Goal: Task Accomplishment & Management: Complete application form

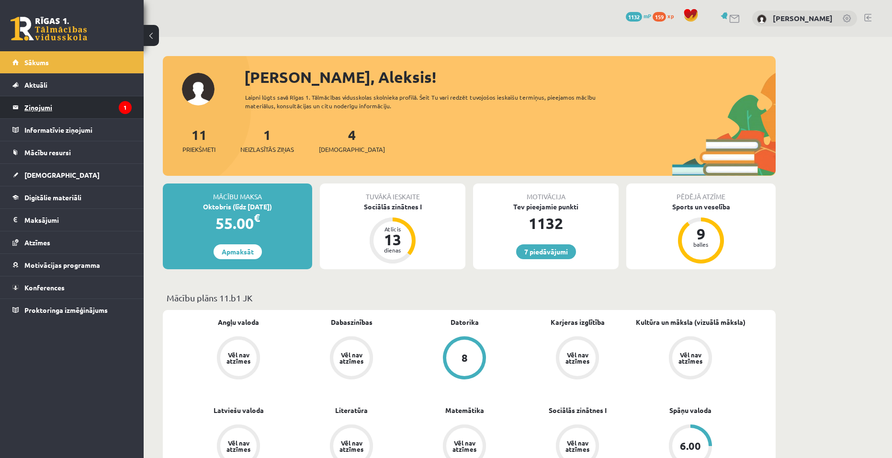
click at [65, 104] on legend "Ziņojumi 1" at bounding box center [77, 107] width 107 height 22
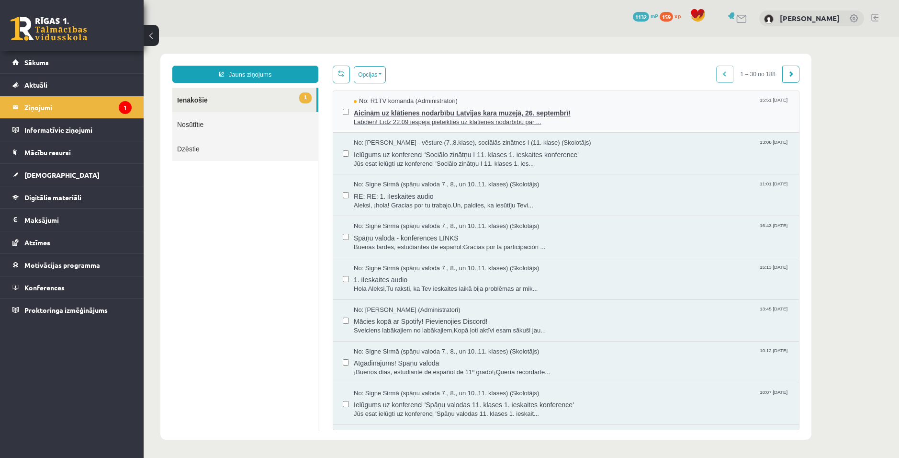
click at [438, 111] on span "Aicinām uz klātienes nodarbību Latvijas kara muzejā, 26. septembrī!" at bounding box center [572, 112] width 436 height 12
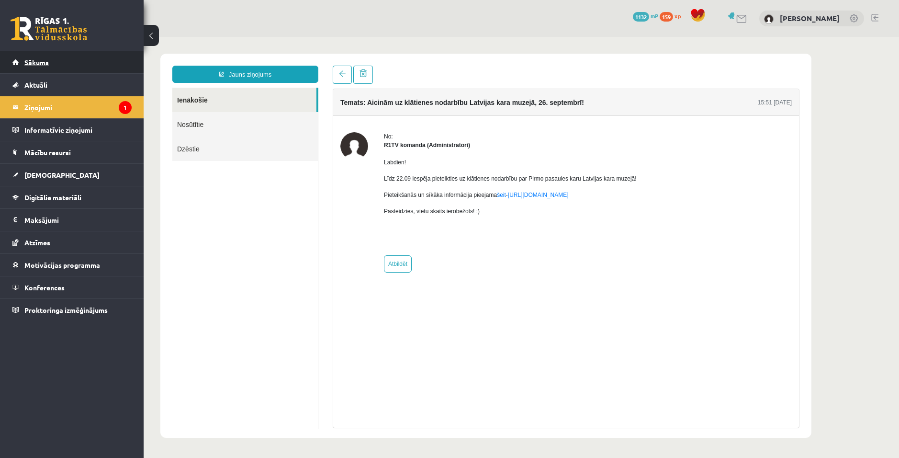
click at [73, 55] on link "Sākums" at bounding box center [71, 62] width 119 height 22
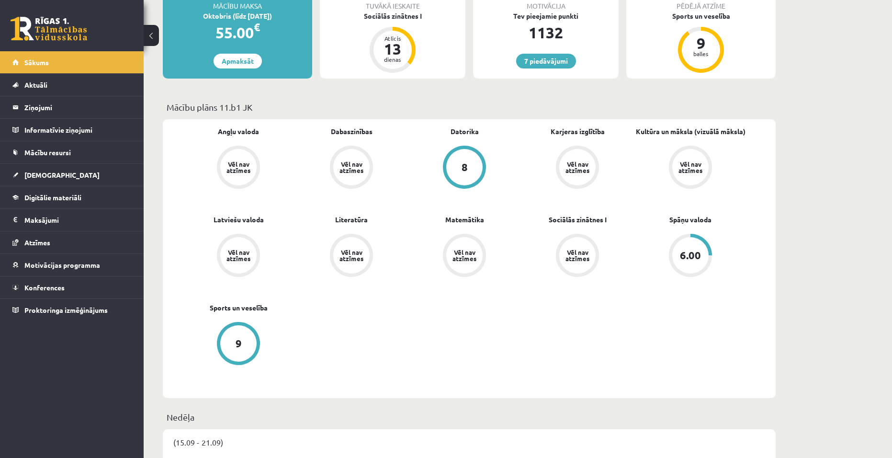
scroll to position [191, 0]
click at [48, 198] on span "Digitālie materiāli" at bounding box center [52, 197] width 57 height 9
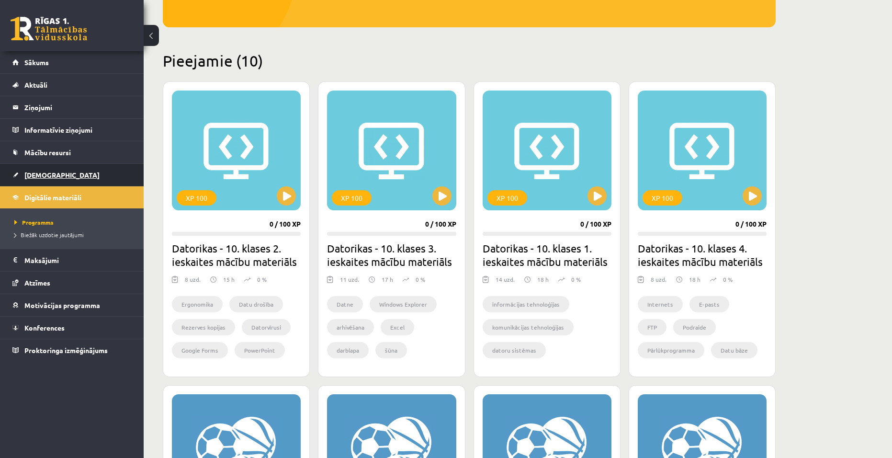
click at [44, 172] on span "[DEMOGRAPHIC_DATA]" at bounding box center [61, 174] width 75 height 9
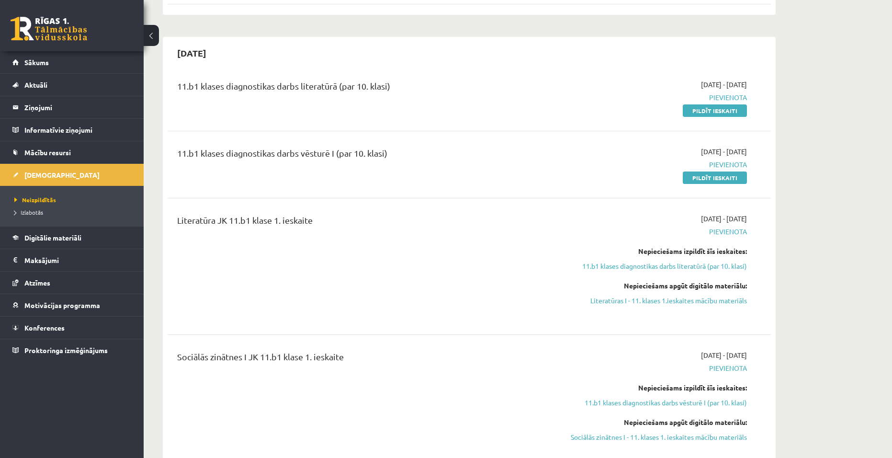
scroll to position [191, 0]
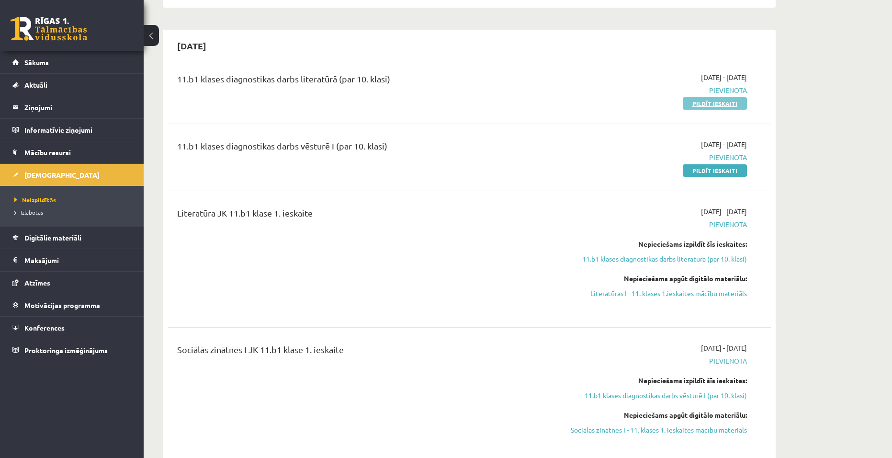
click at [729, 105] on link "Pildīt ieskaiti" at bounding box center [715, 103] width 64 height 12
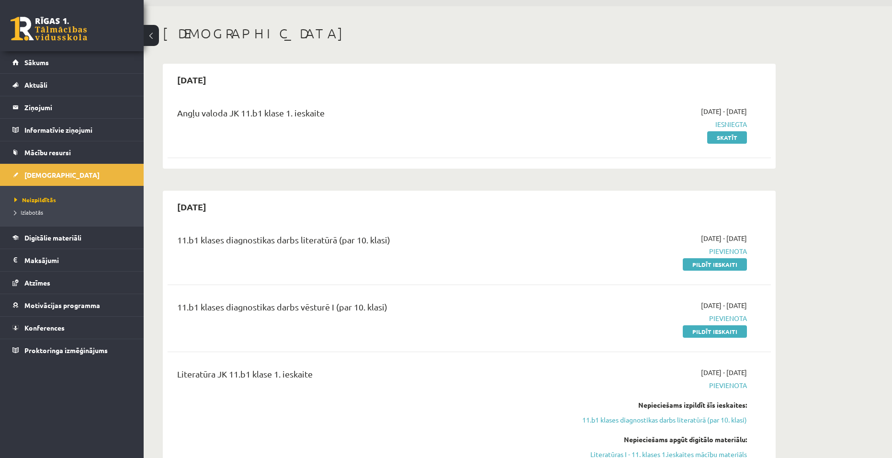
scroll to position [48, 0]
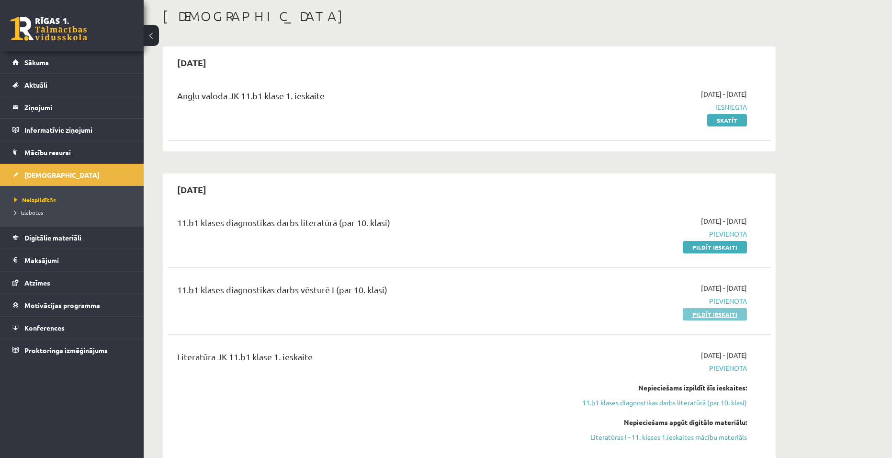
click at [711, 314] on link "Pildīt ieskaiti" at bounding box center [715, 314] width 64 height 12
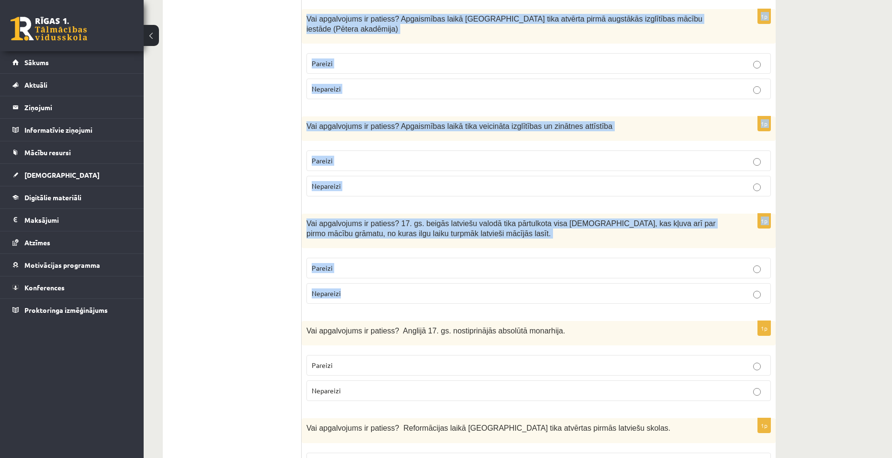
scroll to position [3131, 0]
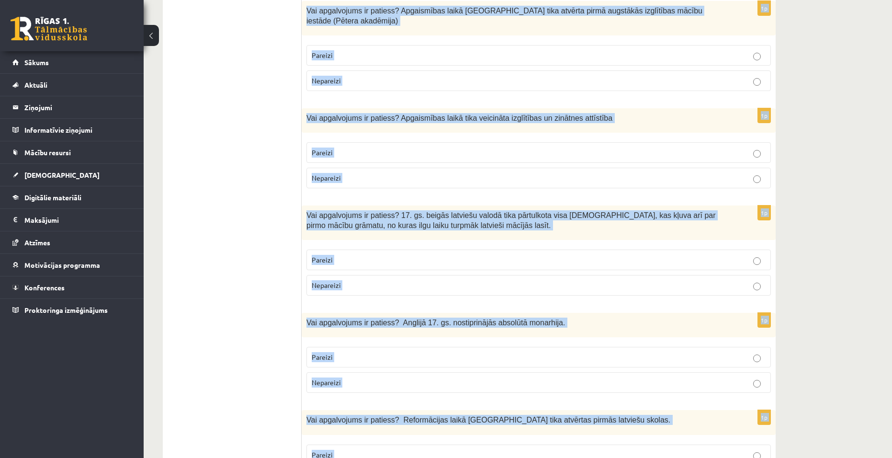
drag, startPoint x: 305, startPoint y: 93, endPoint x: 436, endPoint y: 419, distance: 351.1
copy form "Vai apgalvojums ir patiess? Latviešu tautas izcelsmes pirmsākumi ir saistīti ar…"
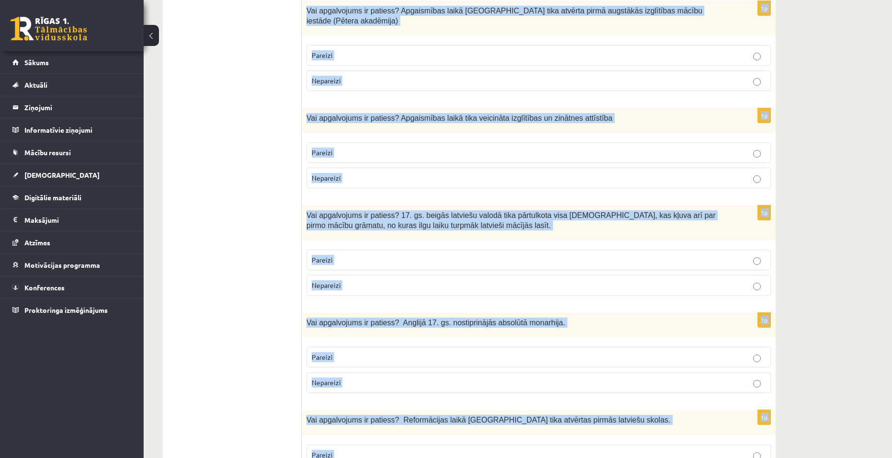
click at [695, 210] on p "Vai apgalvojums ir patiess? 17. gs. beigās latviešu valodā tika pārtulkota visa…" at bounding box center [514, 220] width 416 height 20
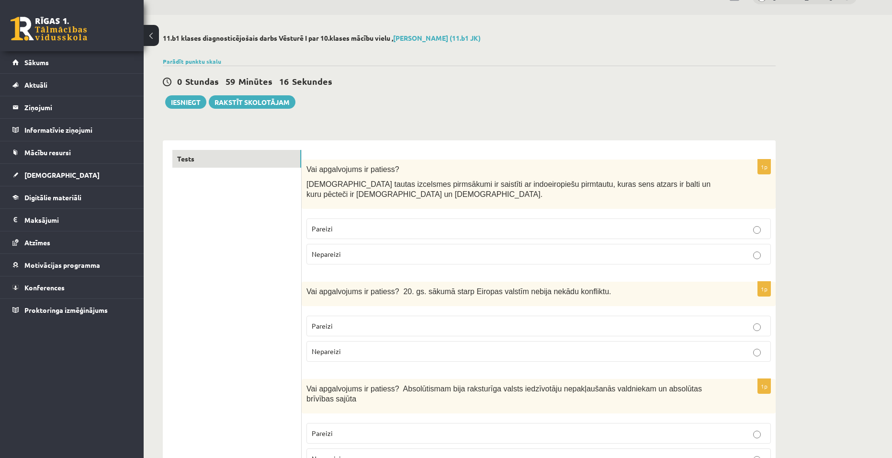
scroll to position [0, 0]
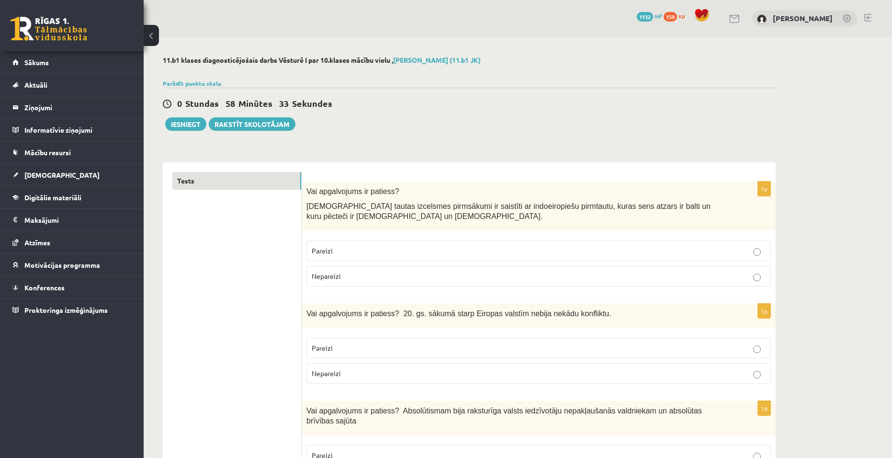
click at [633, 249] on p "Pareizi" at bounding box center [539, 251] width 454 height 10
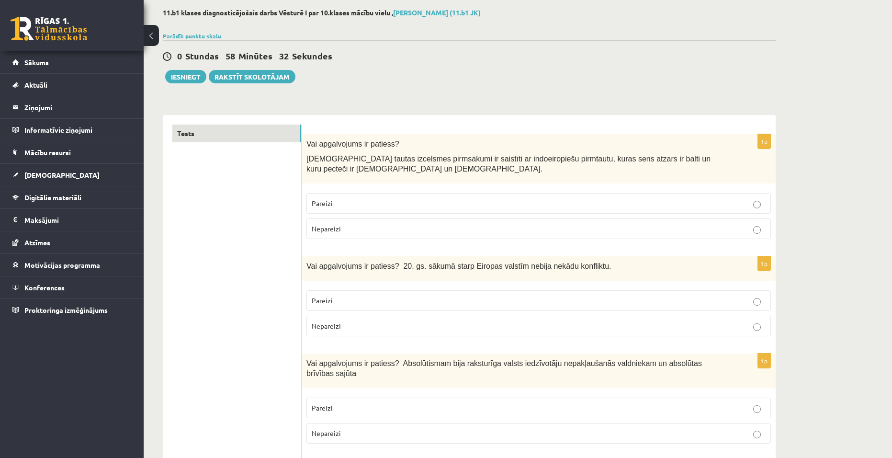
scroll to position [48, 0]
click at [524, 324] on p "Nepareizi" at bounding box center [539, 325] width 454 height 10
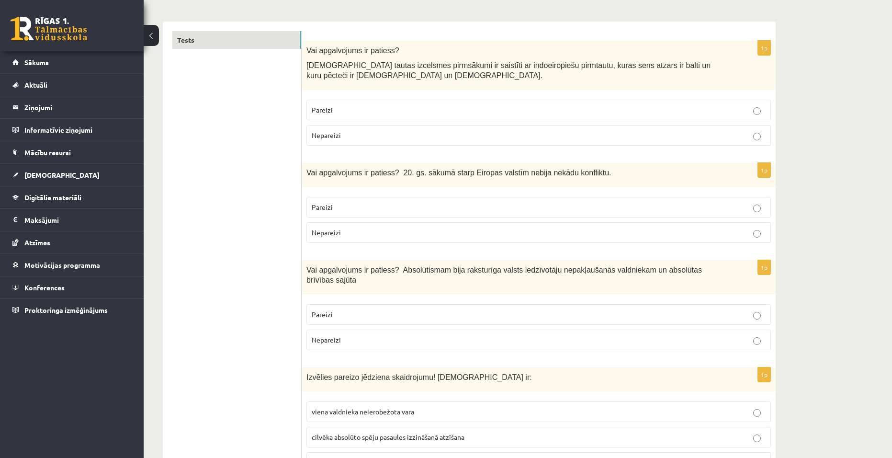
scroll to position [144, 0]
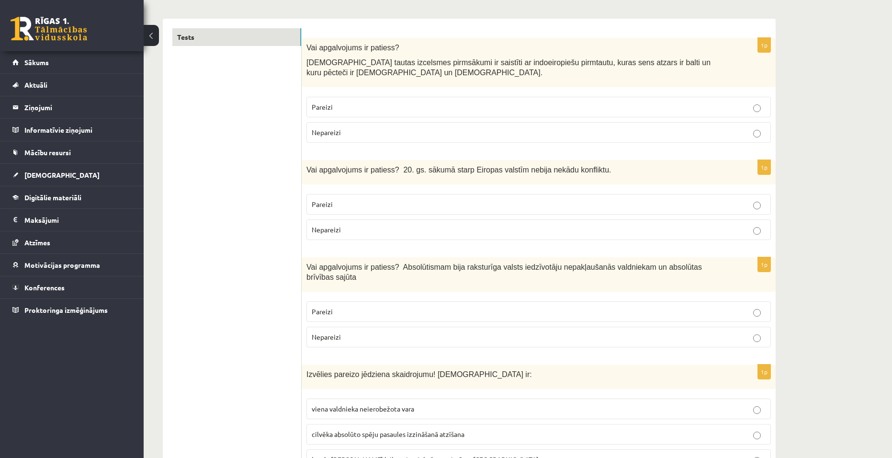
click at [374, 326] on label "Nepareizi" at bounding box center [538, 336] width 464 height 21
click at [368, 308] on label "Pareizi" at bounding box center [538, 311] width 464 height 21
click at [386, 332] on p "Nepareizi" at bounding box center [539, 337] width 454 height 10
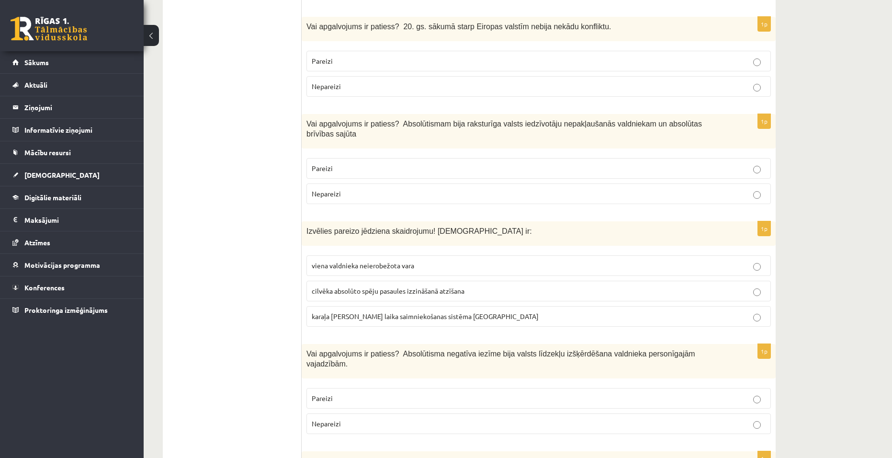
scroll to position [287, 0]
click at [384, 260] on span "viena valdnieka neierobežota vara" at bounding box center [363, 264] width 102 height 9
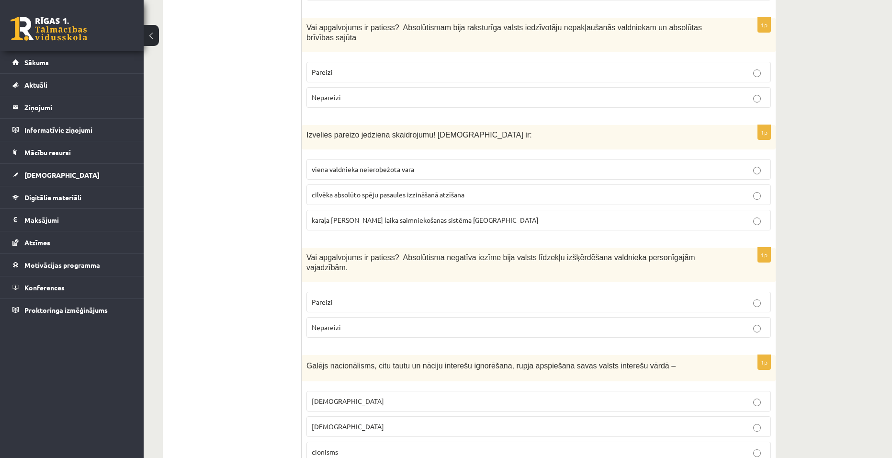
scroll to position [431, 0]
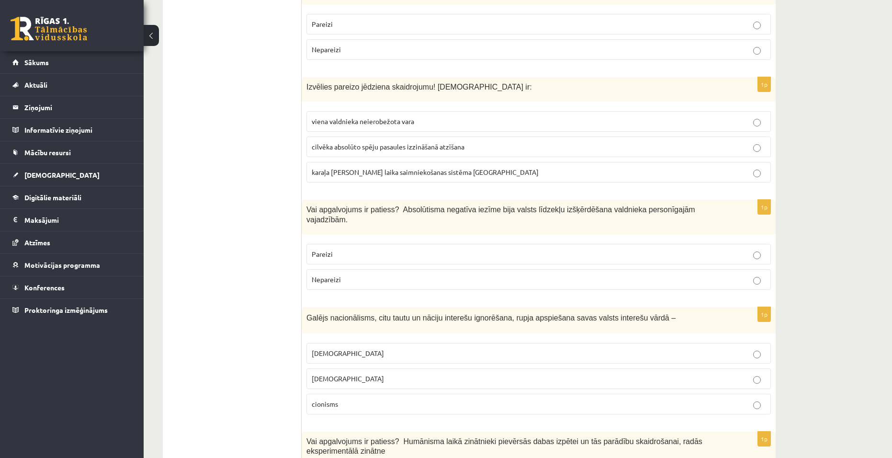
click at [328, 249] on span "Pareizi" at bounding box center [322, 253] width 21 height 9
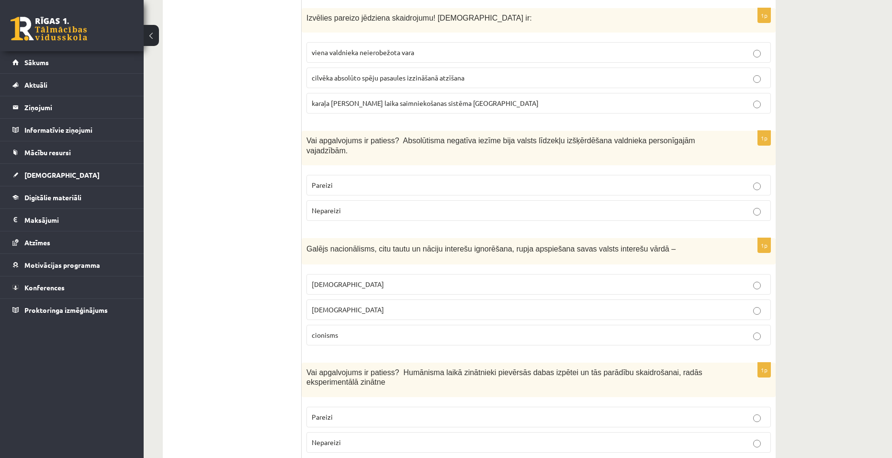
scroll to position [526, 0]
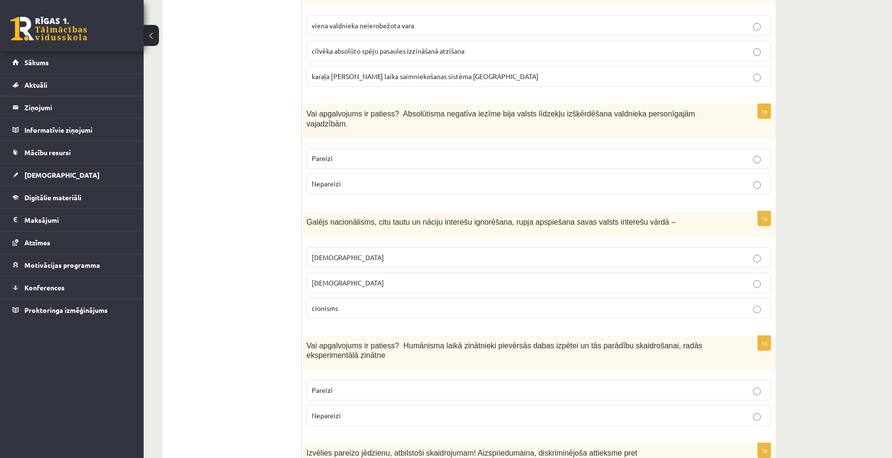
drag, startPoint x: 348, startPoint y: 261, endPoint x: 332, endPoint y: 286, distance: 29.7
click at [348, 278] on span "nacionālisms" at bounding box center [348, 282] width 72 height 9
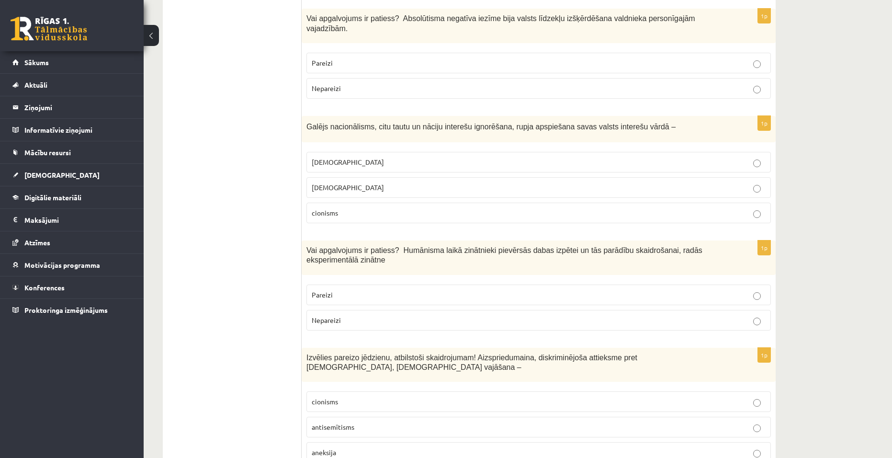
scroll to position [622, 0]
click at [319, 290] on span "Pareizi" at bounding box center [322, 294] width 21 height 9
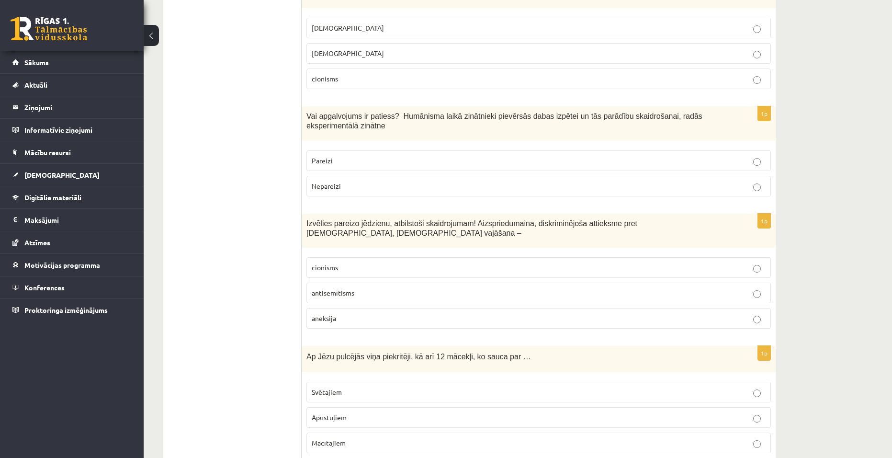
scroll to position [766, 0]
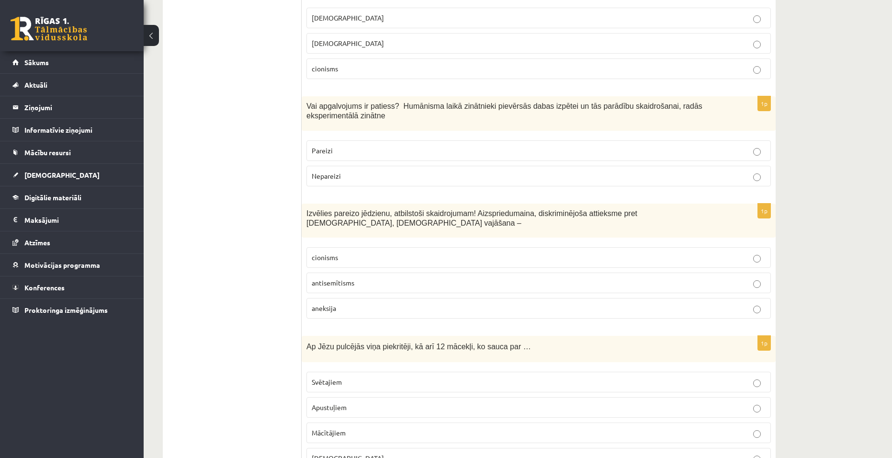
drag, startPoint x: 363, startPoint y: 257, endPoint x: 430, endPoint y: 269, distance: 68.1
click at [365, 278] on p "antisemītisms" at bounding box center [539, 283] width 454 height 10
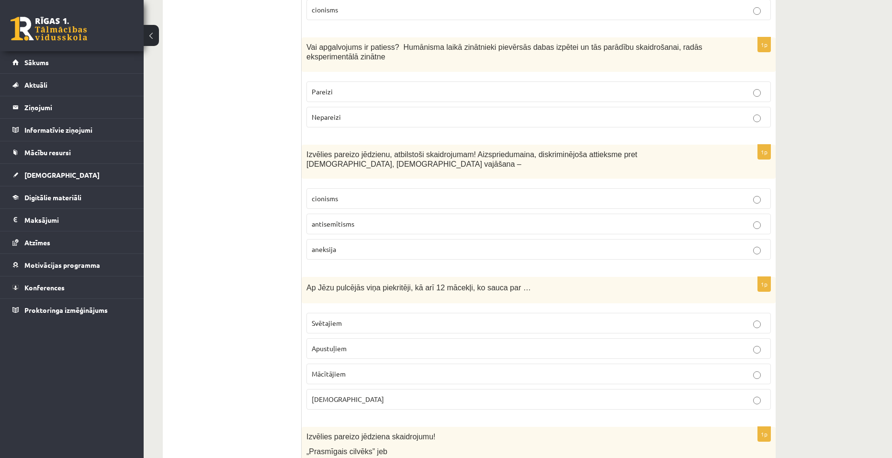
scroll to position [862, 0]
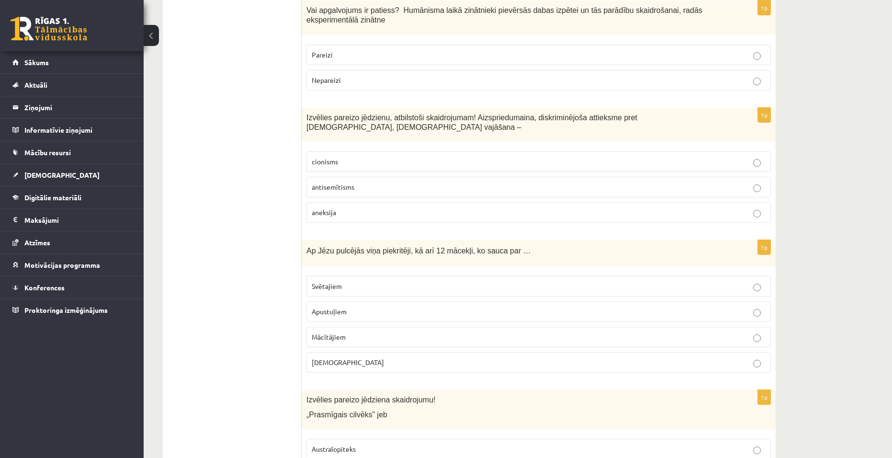
drag, startPoint x: 401, startPoint y: 332, endPoint x: 401, endPoint y: 324, distance: 8.1
click at [402, 357] on p "Bīskapiem" at bounding box center [539, 362] width 454 height 10
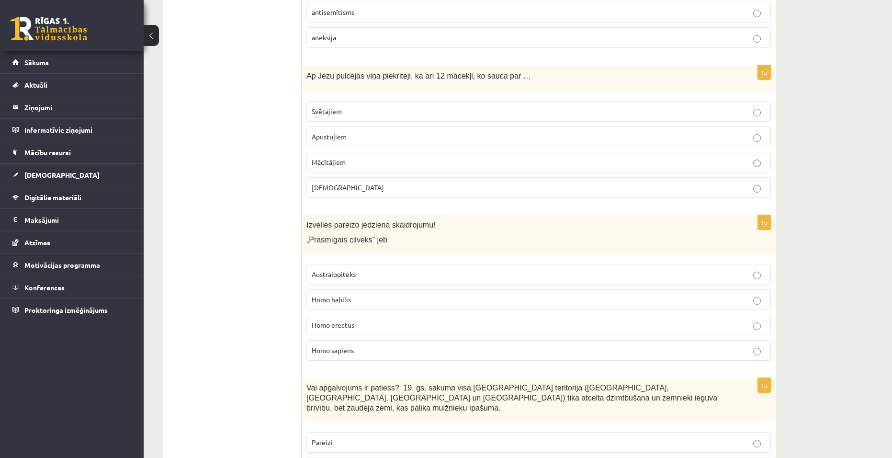
scroll to position [1053, 0]
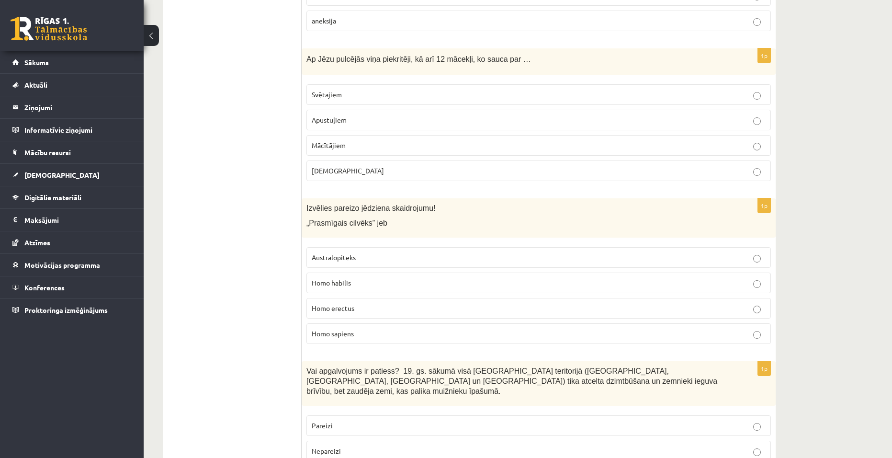
click at [318, 278] on span "Homo habilis" at bounding box center [331, 282] width 39 height 9
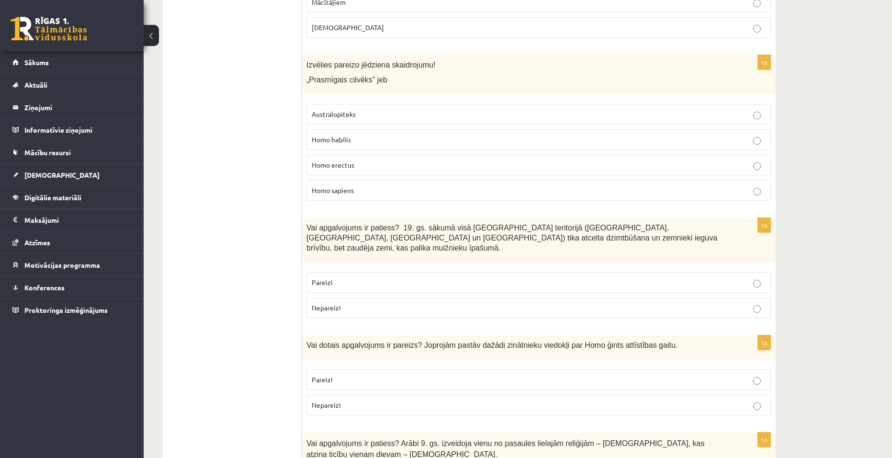
scroll to position [1197, 0]
click at [416, 277] on p "Pareizi" at bounding box center [539, 282] width 454 height 10
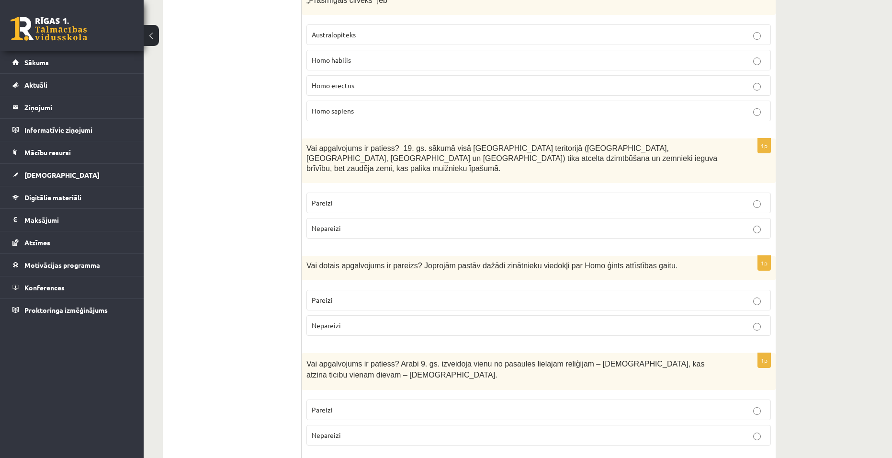
scroll to position [1292, 0]
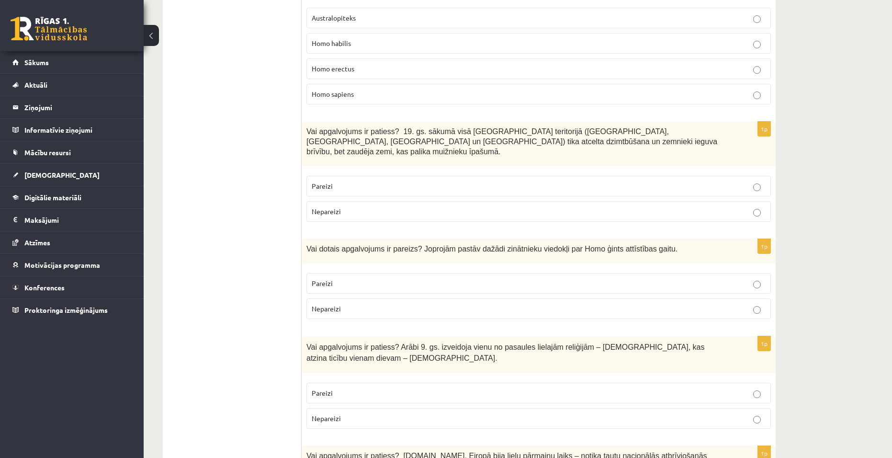
drag, startPoint x: 375, startPoint y: 241, endPoint x: 410, endPoint y: 263, distance: 41.3
click at [378, 278] on p "Pareizi" at bounding box center [539, 283] width 454 height 10
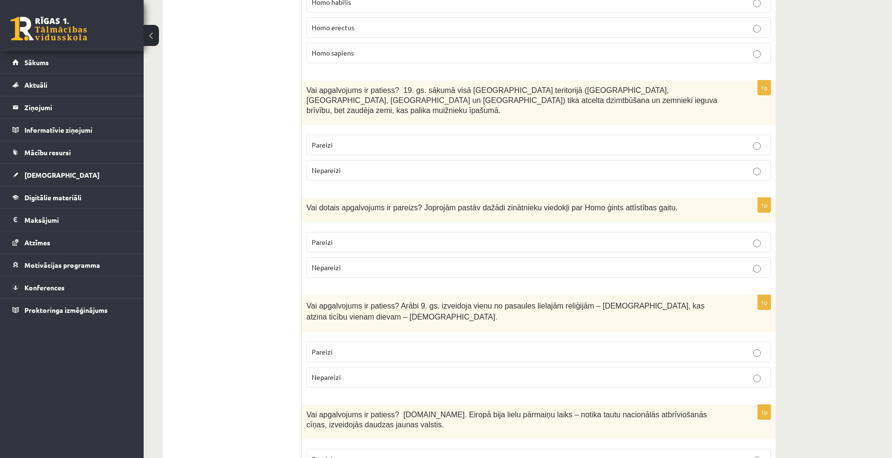
scroll to position [1388, 0]
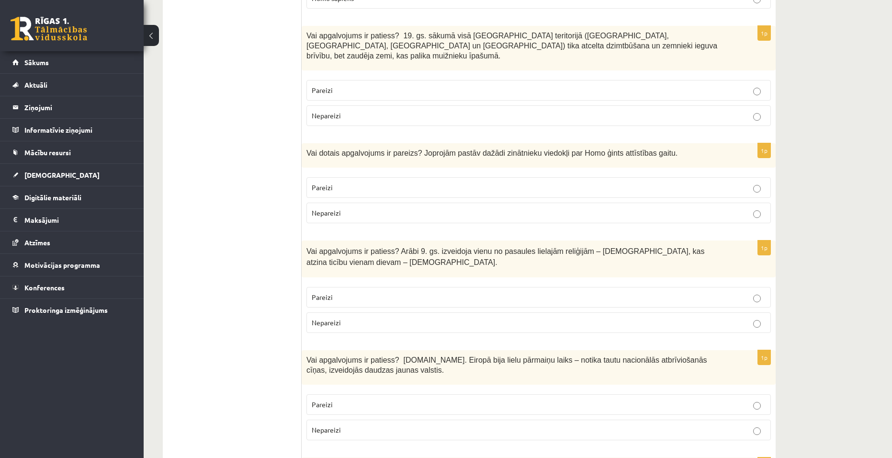
click at [373, 317] on p "Nepareizi" at bounding box center [539, 322] width 454 height 10
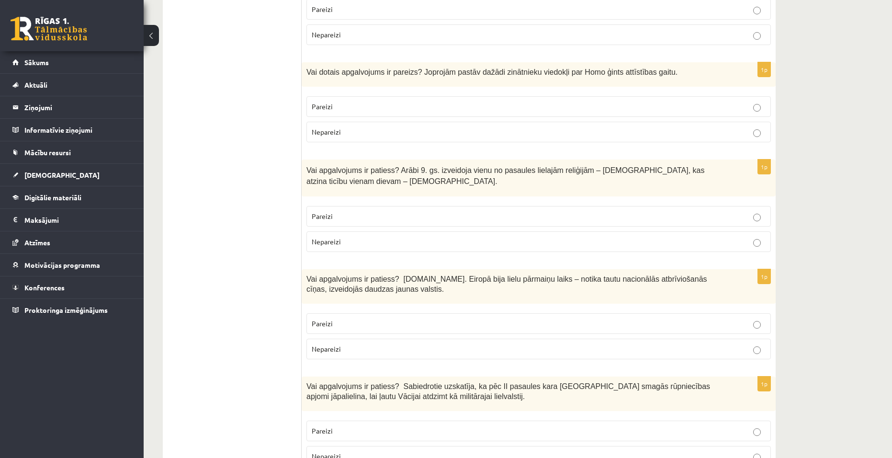
scroll to position [1484, 0]
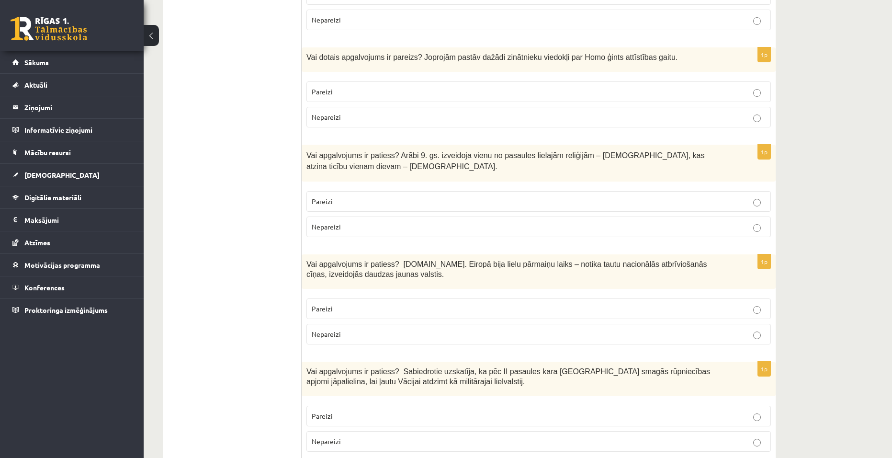
click at [446, 303] on p "Pareizi" at bounding box center [539, 308] width 454 height 10
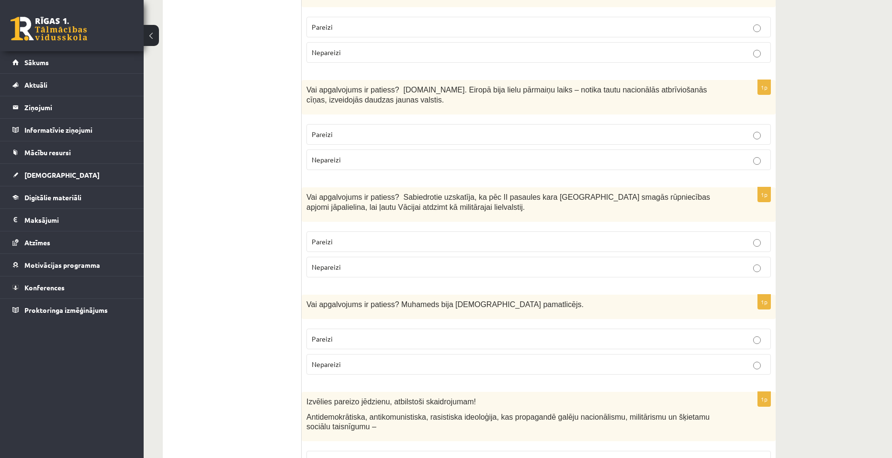
scroll to position [1675, 0]
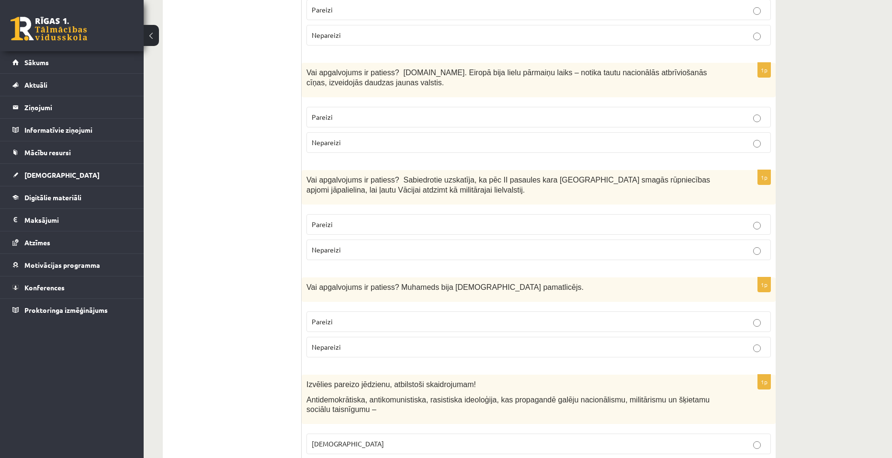
drag, startPoint x: 691, startPoint y: 205, endPoint x: 683, endPoint y: 196, distance: 11.5
click at [691, 239] on label "Nepareizi" at bounding box center [538, 249] width 464 height 21
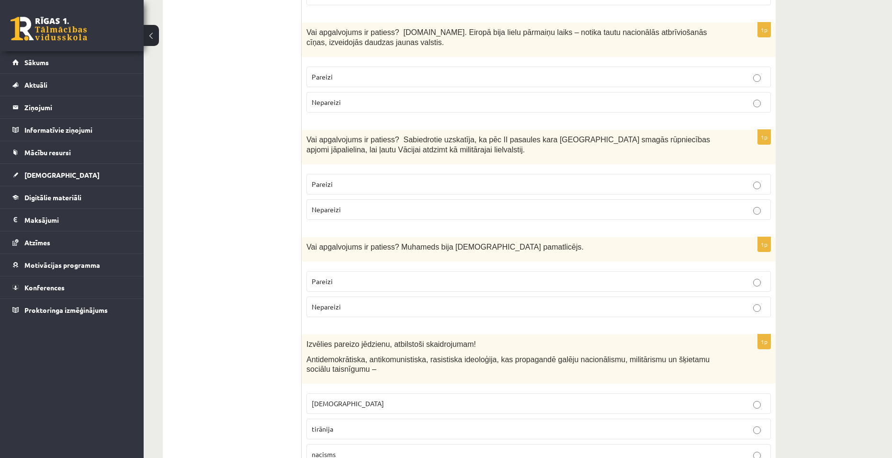
scroll to position [1771, 0]
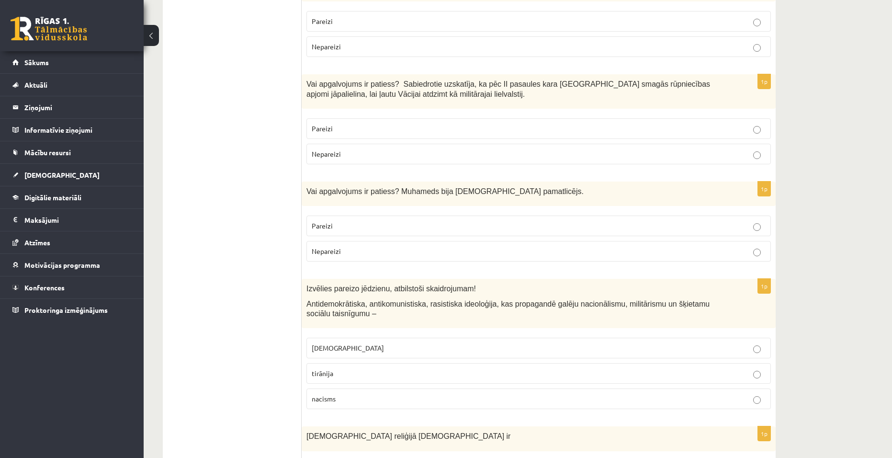
click at [403, 215] on label "Pareizi" at bounding box center [538, 225] width 464 height 21
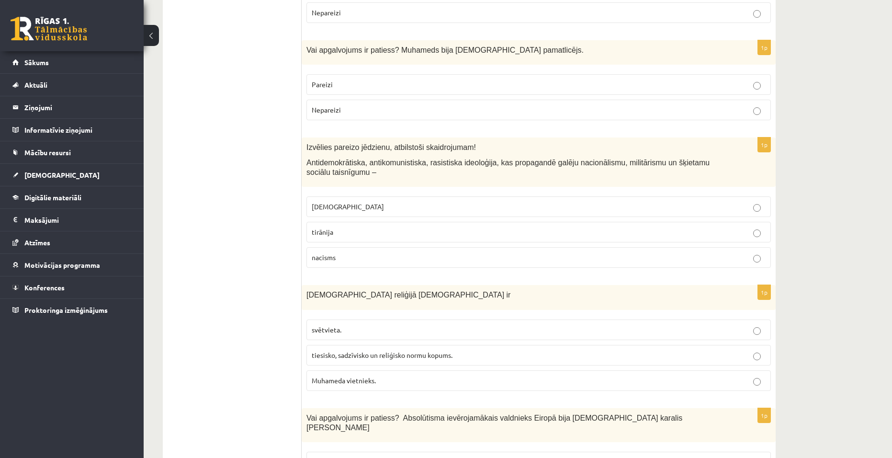
scroll to position [1914, 0]
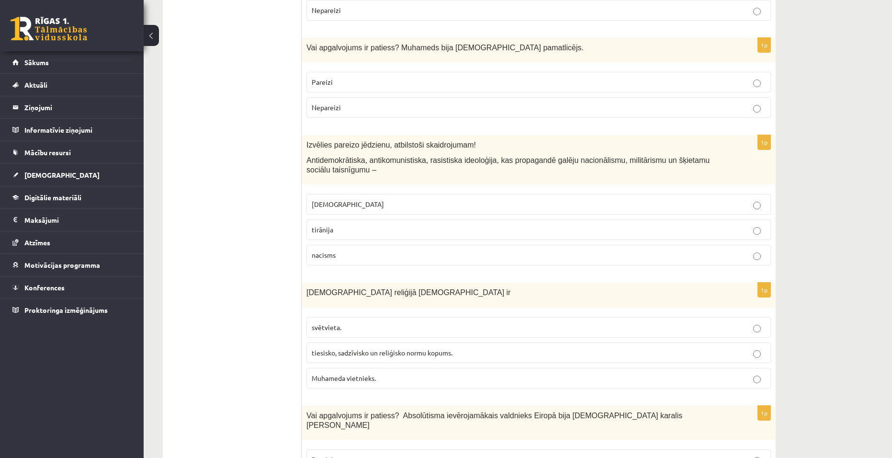
click at [427, 199] on p "fašisms" at bounding box center [539, 204] width 454 height 10
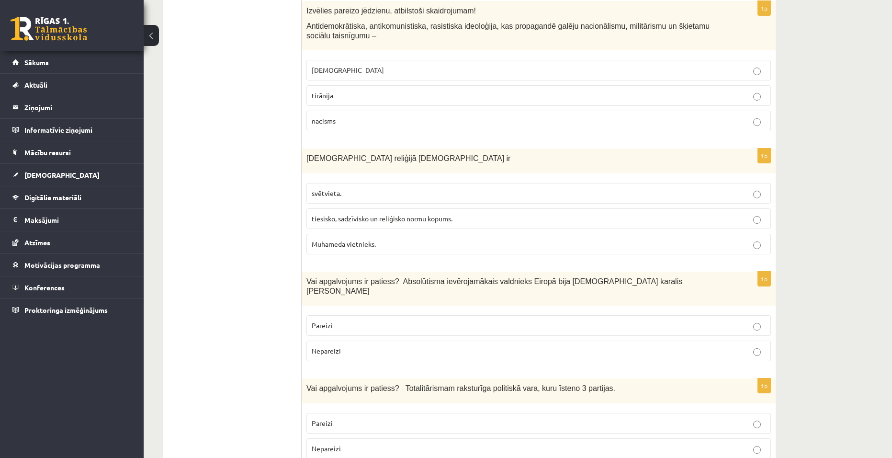
scroll to position [2058, 0]
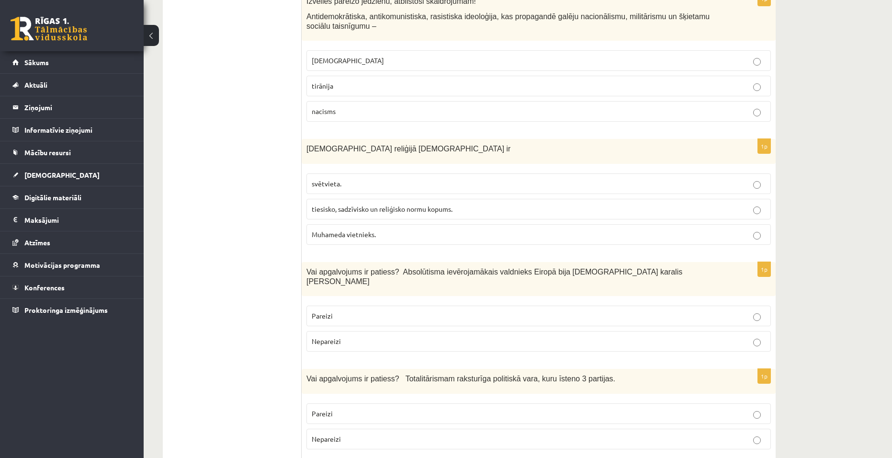
drag, startPoint x: 465, startPoint y: 150, endPoint x: 466, endPoint y: 171, distance: 20.6
click at [468, 168] on fieldset "svētvieta. tiesisko, sadzīvisko un reliģisko normu kopums. Muhameda vietnieks." at bounding box center [538, 207] width 464 height 79
click at [465, 204] on p "tiesisko, sadzīvisko un reliģisko normu kopums." at bounding box center [539, 209] width 454 height 10
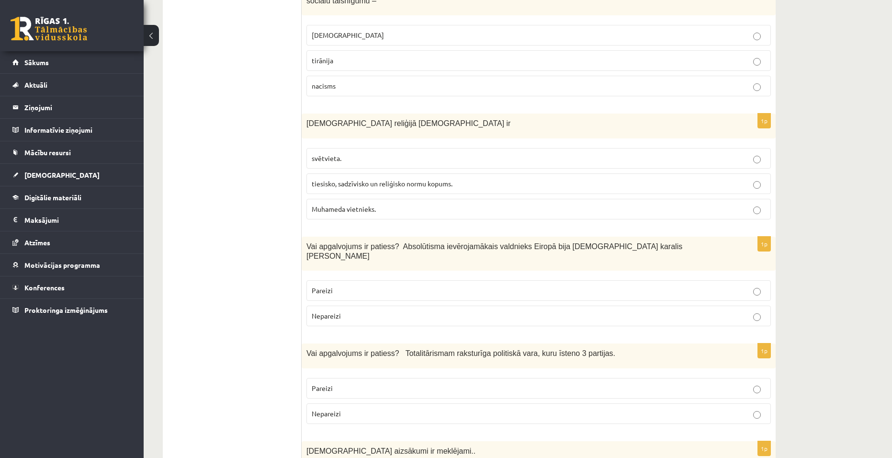
scroll to position [2106, 0]
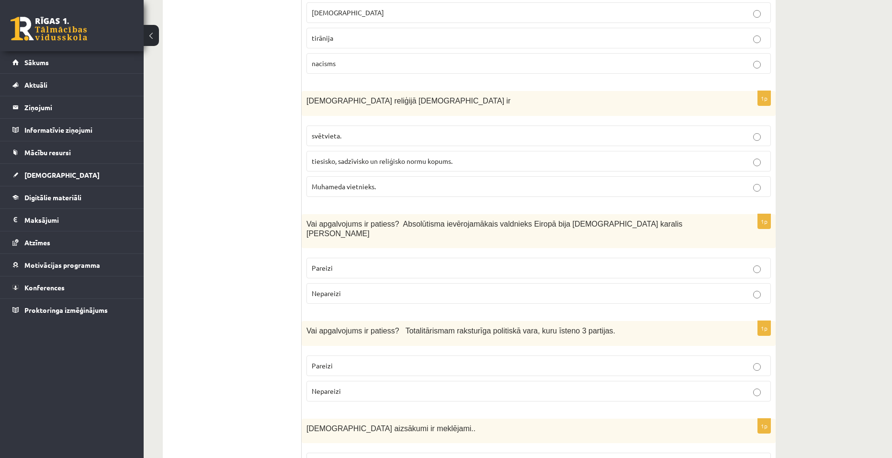
drag, startPoint x: 453, startPoint y: 228, endPoint x: 456, endPoint y: 235, distance: 7.1
click at [455, 253] on fieldset "Pareizi Nepareizi" at bounding box center [538, 280] width 464 height 54
click at [441, 263] on p "Pareizi" at bounding box center [539, 268] width 454 height 10
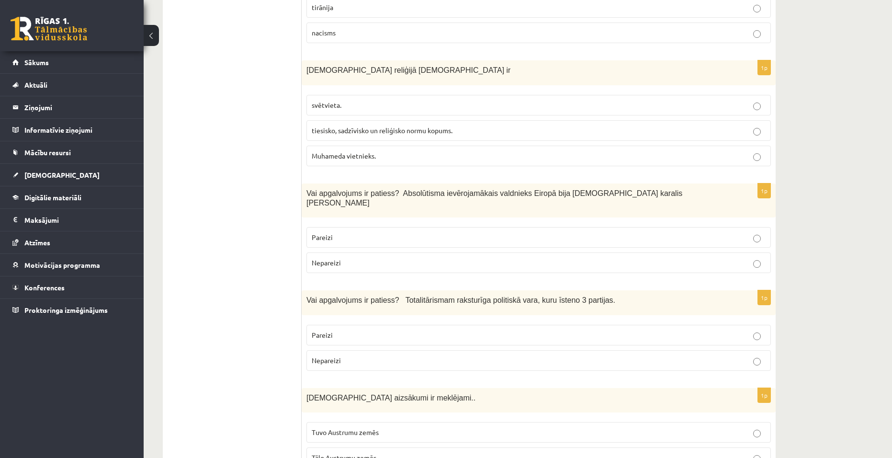
scroll to position [2154, 0]
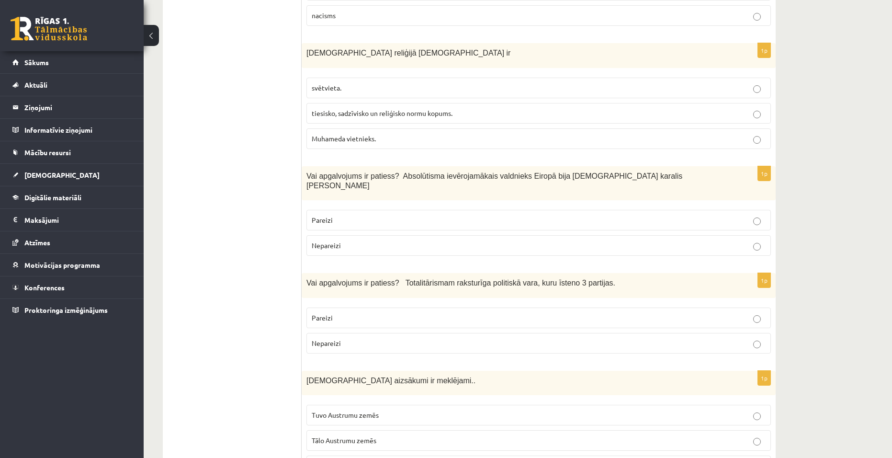
click at [447, 307] on label "Pareizi" at bounding box center [538, 317] width 464 height 21
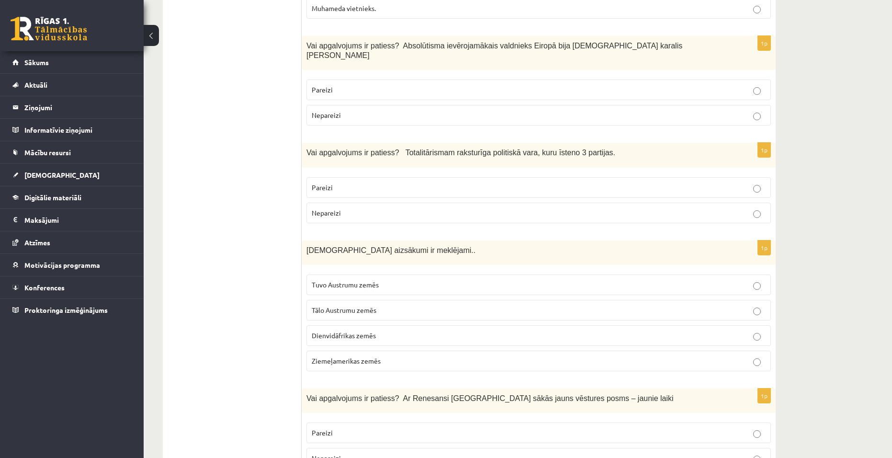
scroll to position [2297, 0]
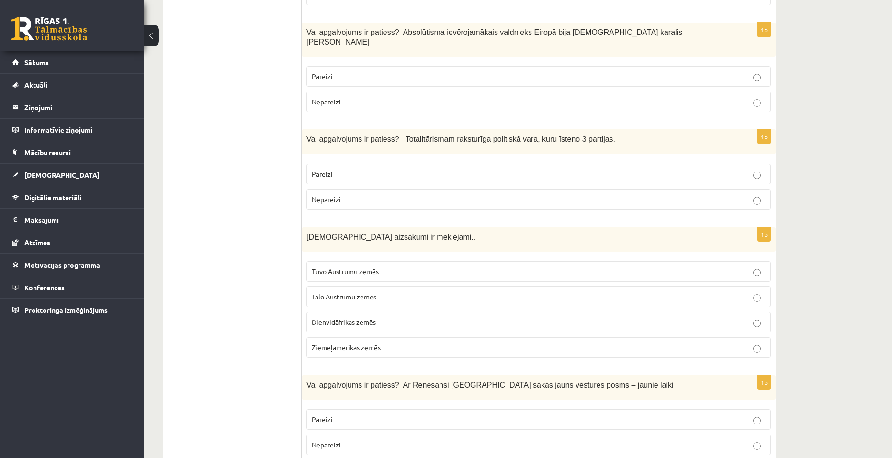
click at [489, 194] on p "Nepareizi" at bounding box center [539, 199] width 454 height 10
drag, startPoint x: 408, startPoint y: 247, endPoint x: 416, endPoint y: 247, distance: 8.6
click at [408, 291] on p "Tālo Austrumu zemēs" at bounding box center [539, 296] width 454 height 10
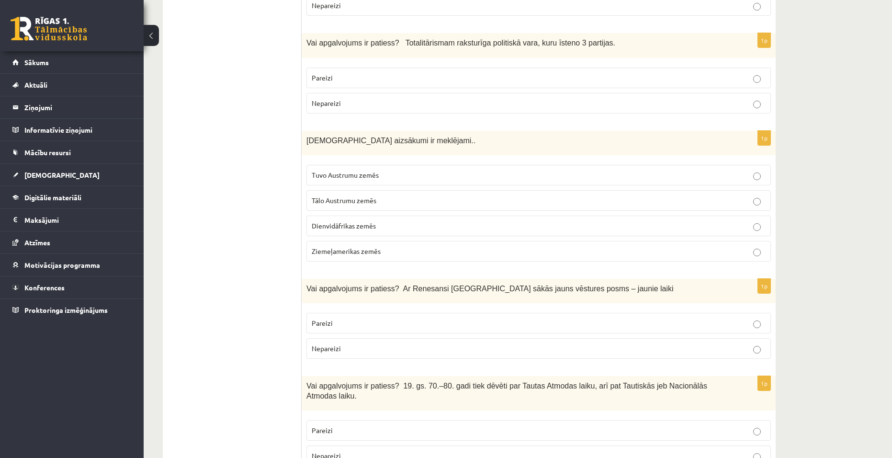
scroll to position [2441, 0]
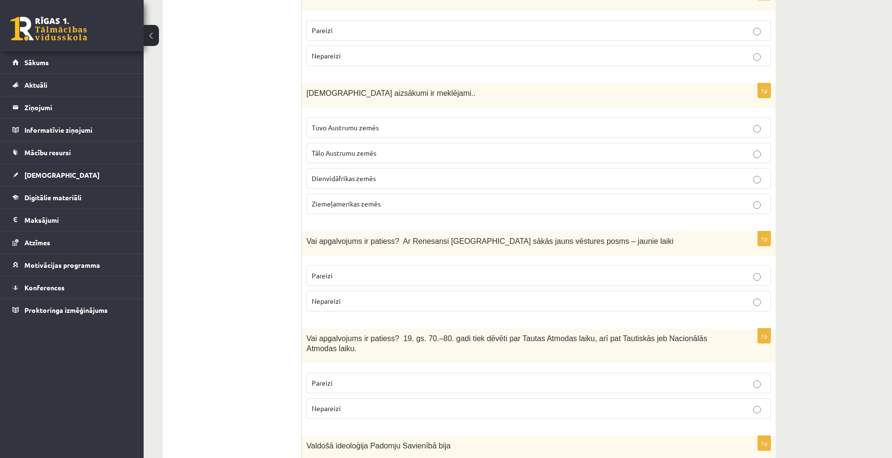
click at [444, 265] on label "Pareizi" at bounding box center [538, 275] width 464 height 21
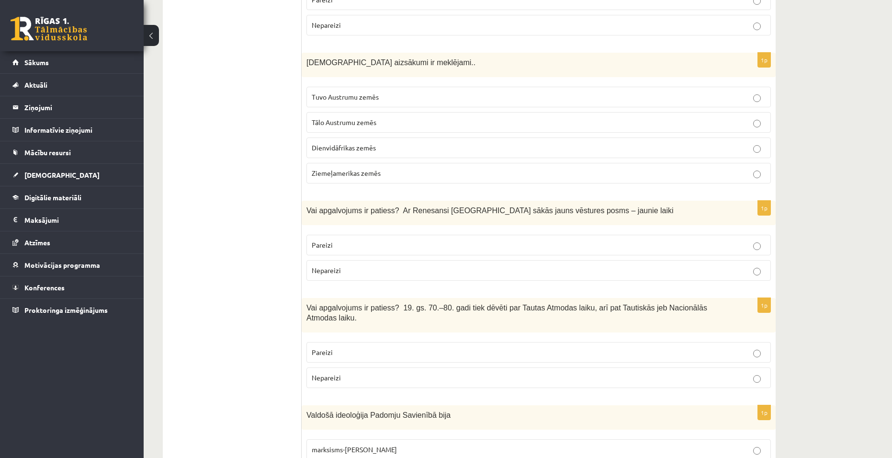
scroll to position [2489, 0]
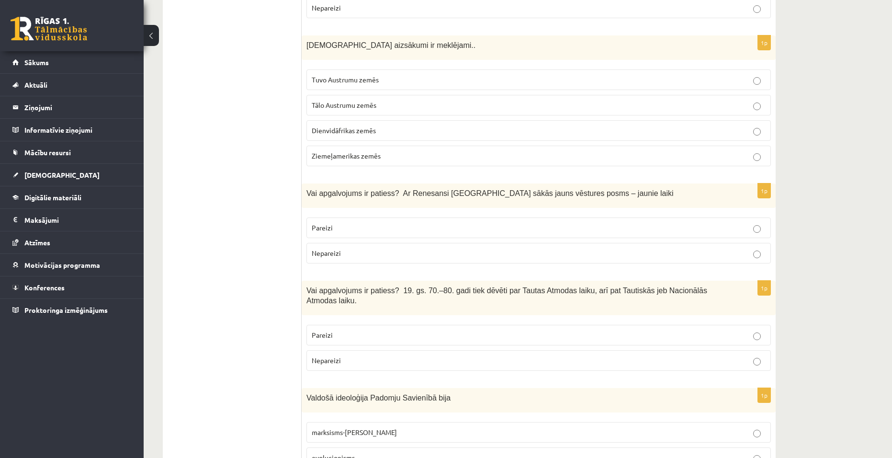
click at [503, 330] on p "Pareizi" at bounding box center [539, 335] width 454 height 10
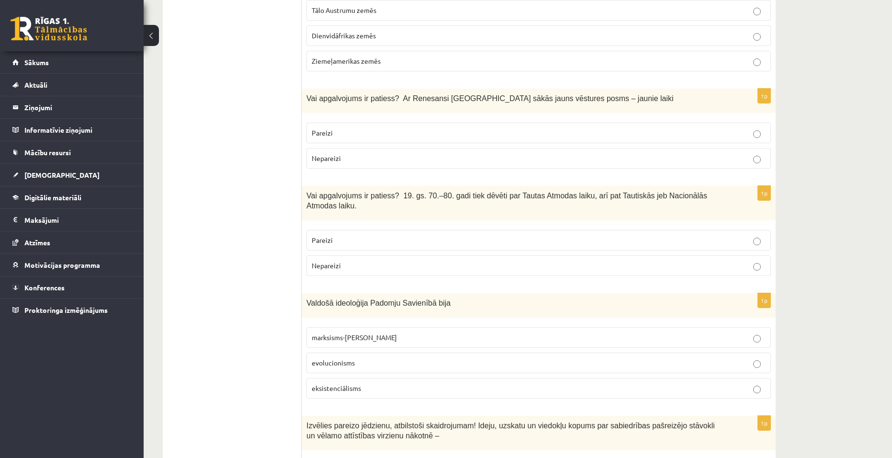
scroll to position [2585, 0]
click at [382, 331] on p "marksisms-ļeņinisms" at bounding box center [539, 336] width 454 height 10
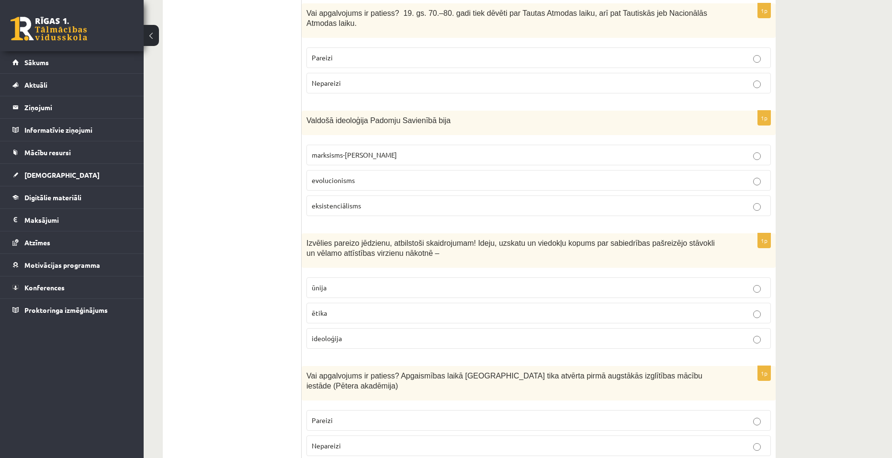
scroll to position [2776, 0]
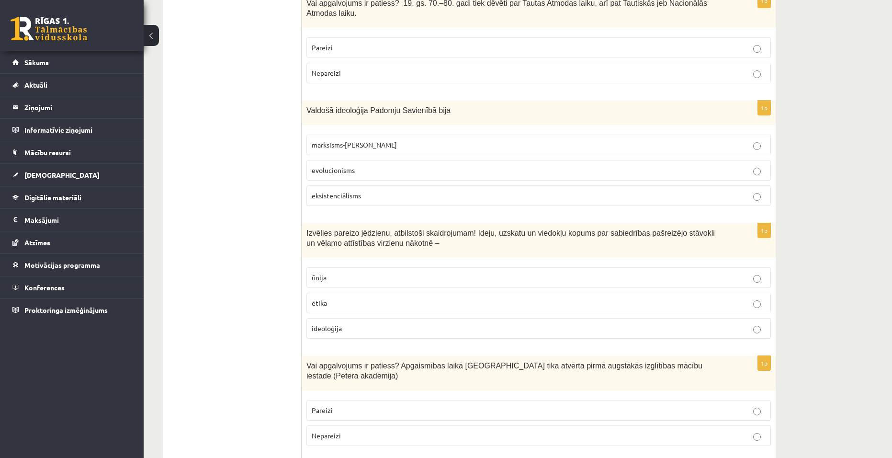
click at [356, 323] on p "ideoloģija" at bounding box center [539, 328] width 454 height 10
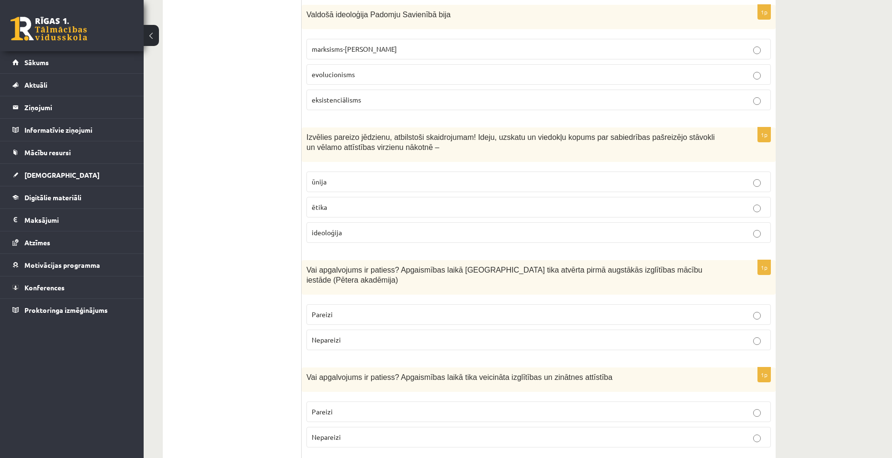
scroll to position [2920, 0]
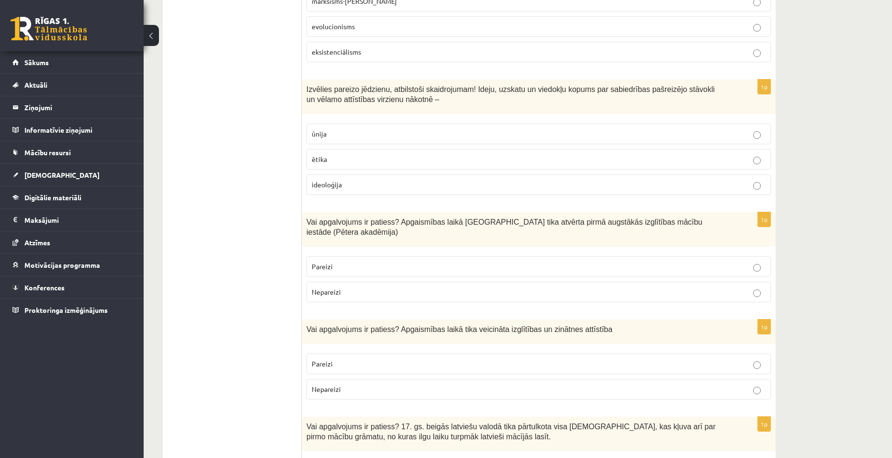
click at [479, 261] on p "Pareizi" at bounding box center [539, 266] width 454 height 10
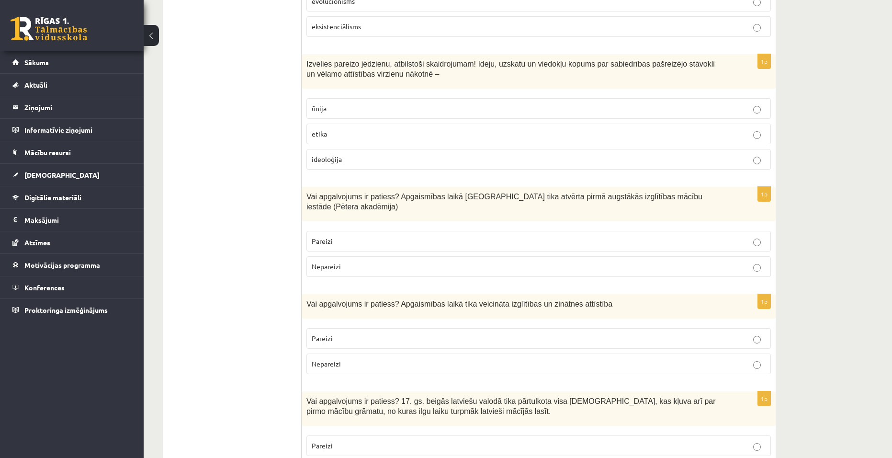
scroll to position [2967, 0]
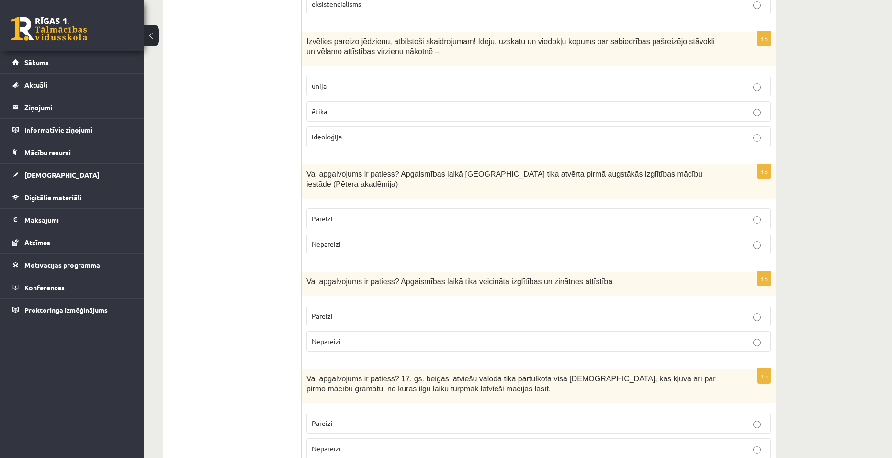
drag, startPoint x: 466, startPoint y: 252, endPoint x: 470, endPoint y: 266, distance: 14.3
click at [469, 305] on label "Pareizi" at bounding box center [538, 315] width 464 height 21
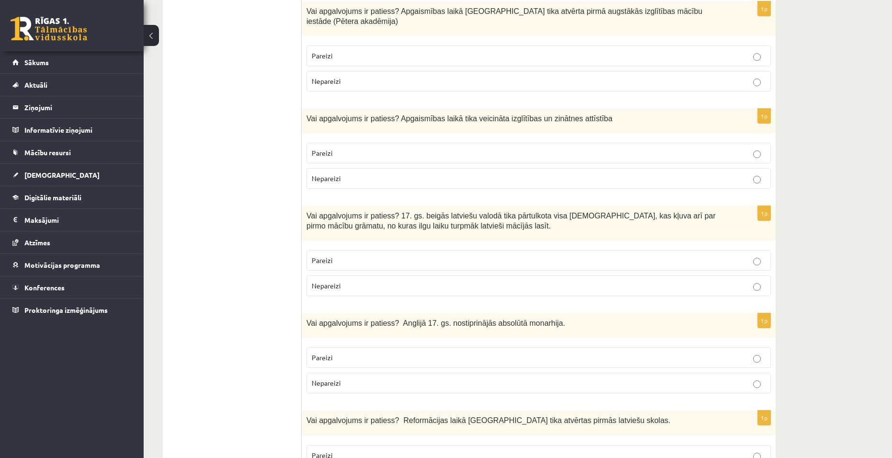
scroll to position [3131, 0]
drag, startPoint x: 464, startPoint y: 287, endPoint x: 463, endPoint y: 304, distance: 17.7
click at [463, 342] on fieldset "Pareizi Nepareizi" at bounding box center [538, 369] width 464 height 54
click at [466, 352] on p "Pareizi" at bounding box center [539, 357] width 454 height 10
click at [595, 255] on p "Pareizi" at bounding box center [539, 260] width 454 height 10
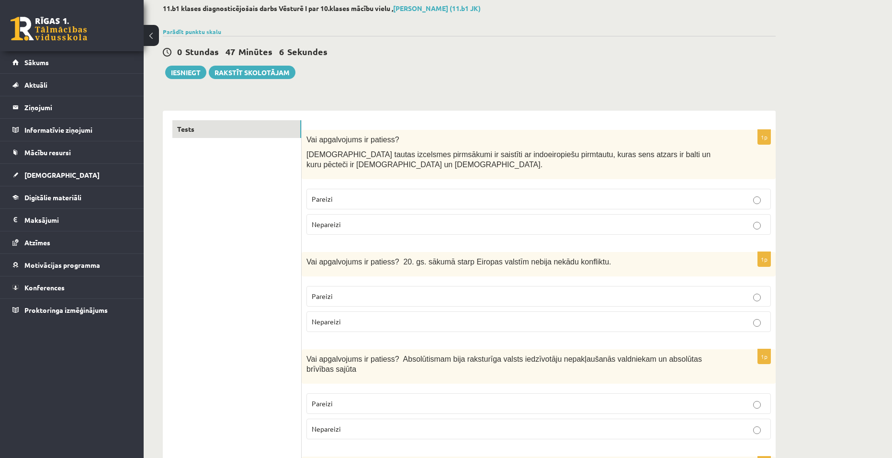
scroll to position [0, 0]
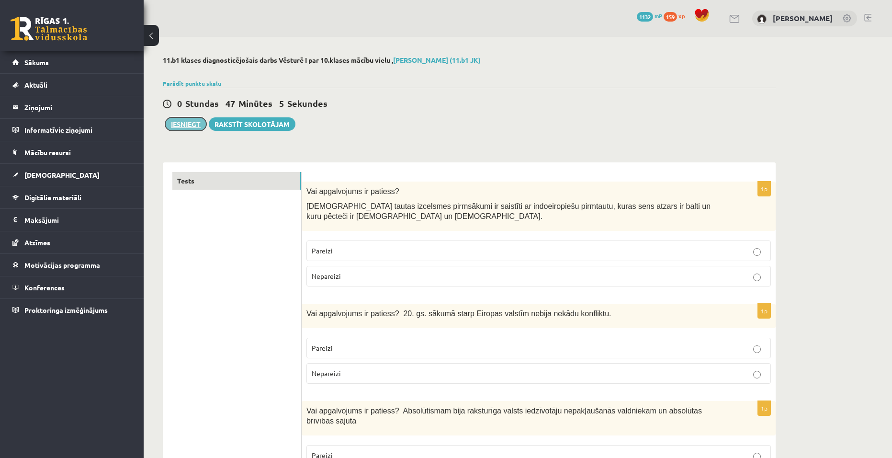
click at [192, 127] on button "Iesniegt" at bounding box center [185, 123] width 41 height 13
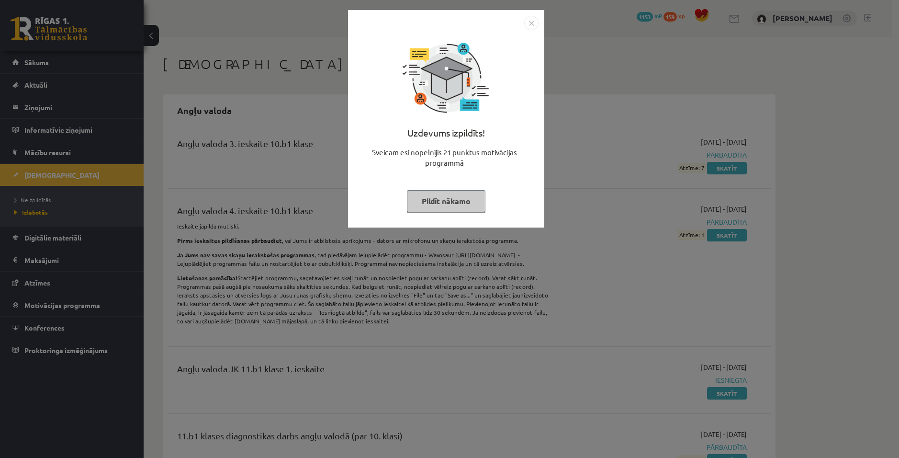
click at [441, 201] on button "Pildīt nākamo" at bounding box center [446, 201] width 78 height 22
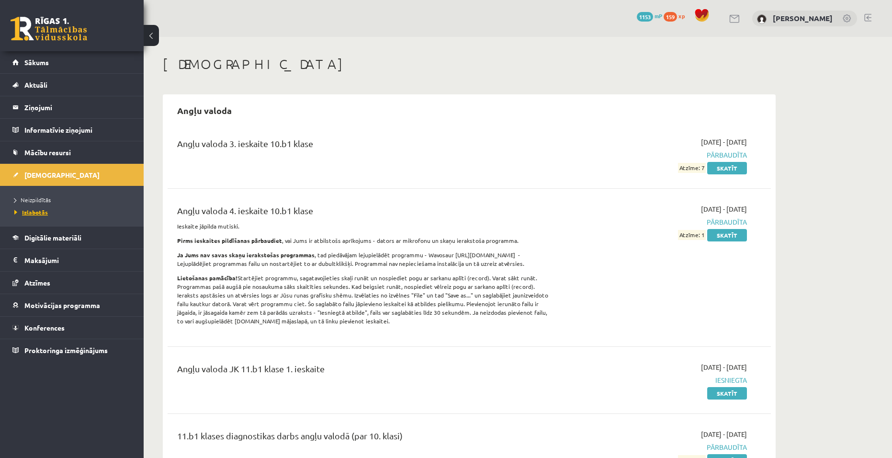
click at [41, 213] on span "Izlabotās" at bounding box center [31, 212] width 34 height 8
click at [32, 68] on link "Sākums" at bounding box center [71, 62] width 119 height 22
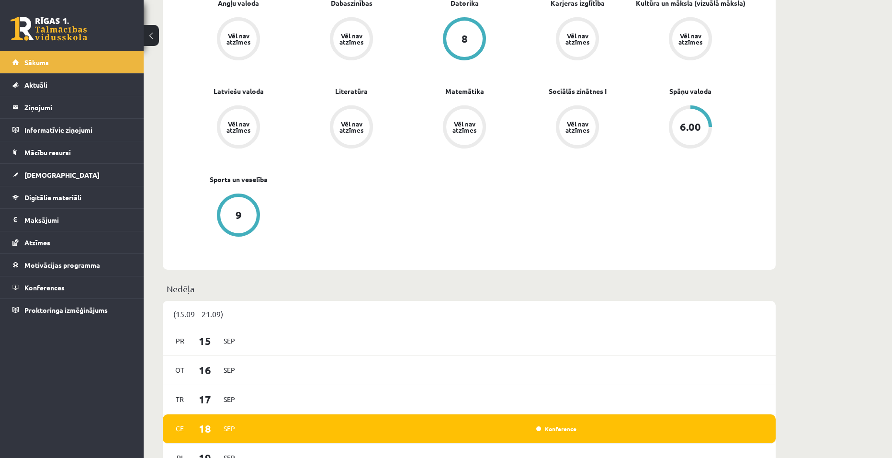
scroll to position [144, 0]
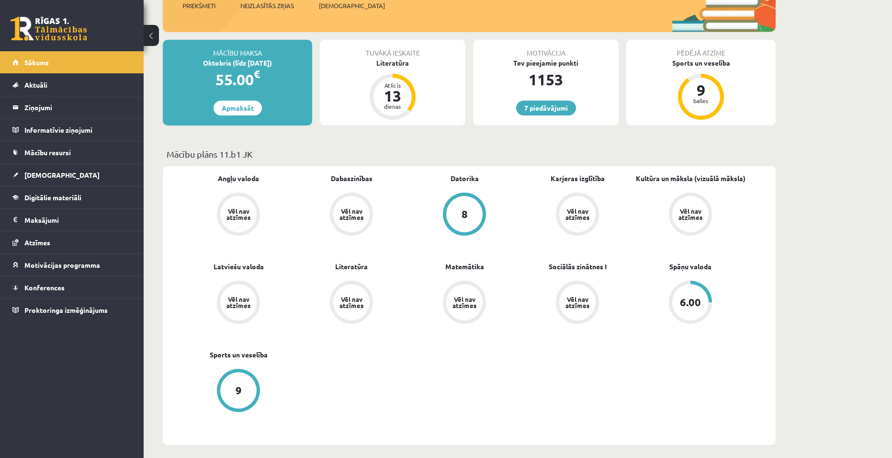
click at [176, 207] on div "Angļu valoda Vēl nav atzīmes Dabaszinības Vēl nav atzīmes Datorika 8 Karjeras i…" at bounding box center [469, 305] width 613 height 279
click at [401, 374] on div "Angļu valoda Vēl nav atzīmes Dabaszinības Vēl nav atzīmes Datorika 8 Karjeras i…" at bounding box center [464, 305] width 565 height 264
click at [59, 174] on link "[DEMOGRAPHIC_DATA]" at bounding box center [71, 175] width 119 height 22
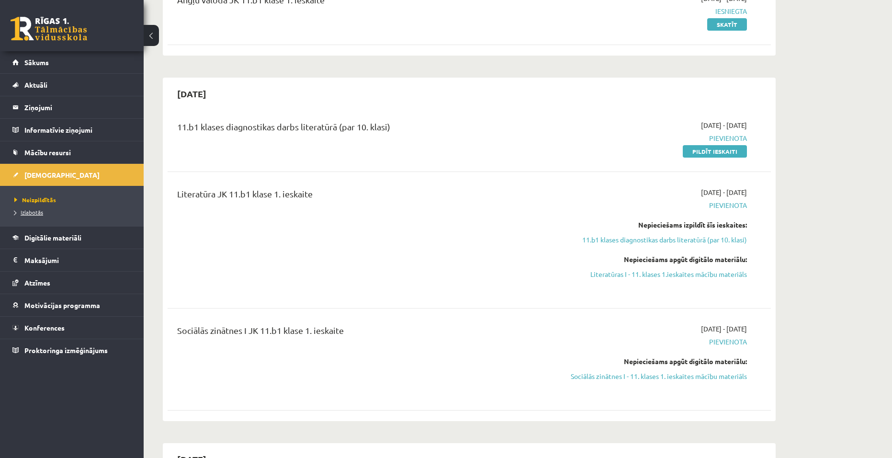
click at [34, 212] on span "Izlabotās" at bounding box center [28, 212] width 29 height 8
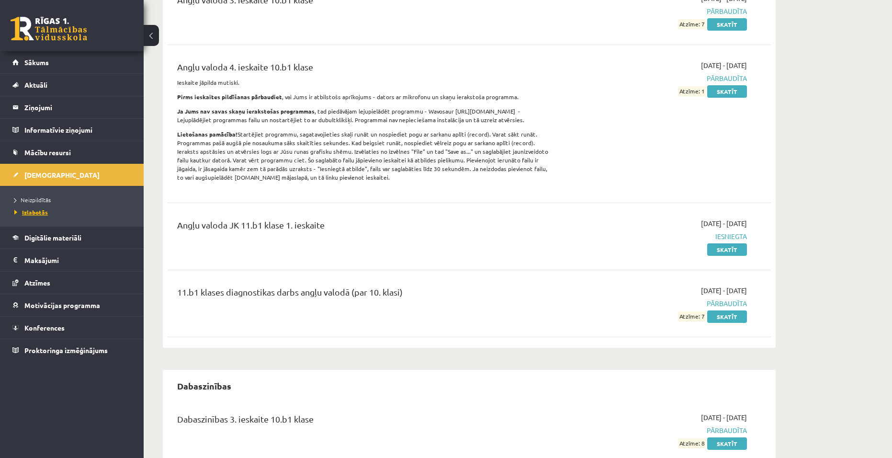
click at [34, 212] on span "Izlabotās" at bounding box center [31, 212] width 34 height 8
click at [40, 280] on span "Atzīmes" at bounding box center [37, 282] width 26 height 9
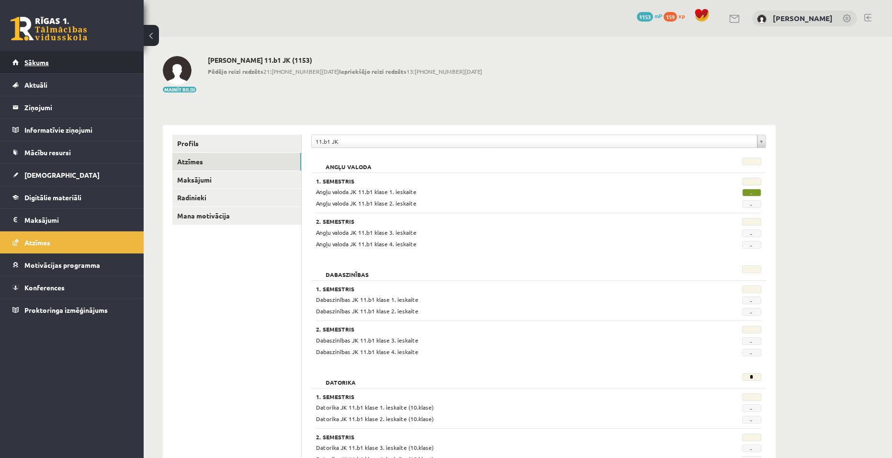
click at [49, 68] on link "Sākums" at bounding box center [71, 62] width 119 height 22
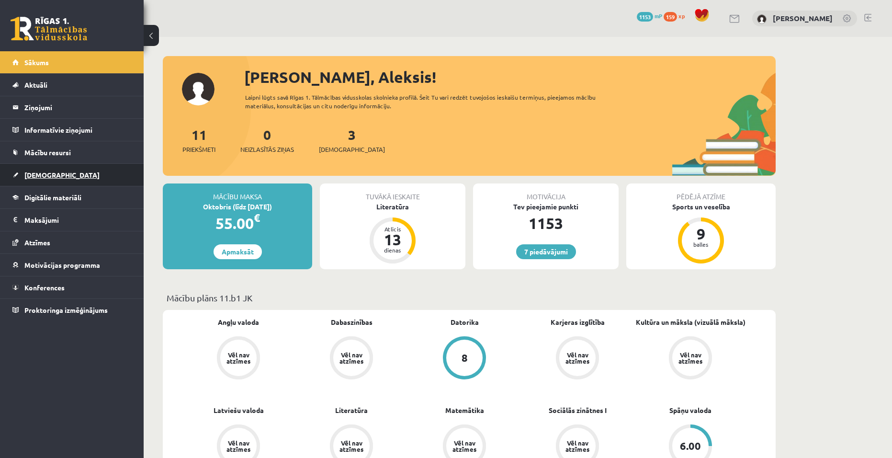
click at [52, 172] on span "[DEMOGRAPHIC_DATA]" at bounding box center [61, 174] width 75 height 9
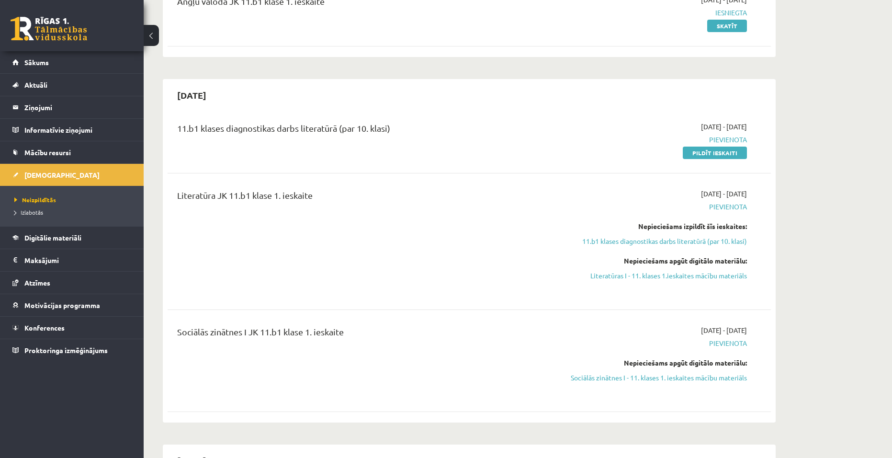
scroll to position [144, 0]
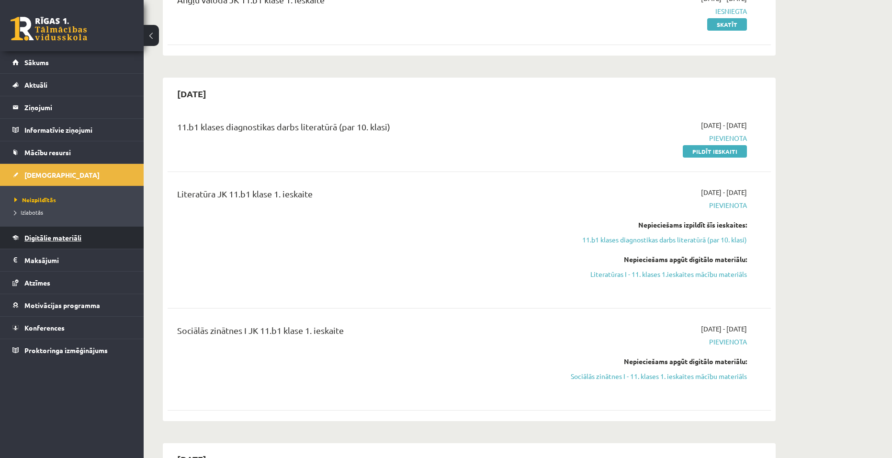
click at [67, 234] on span "Digitālie materiāli" at bounding box center [52, 237] width 57 height 9
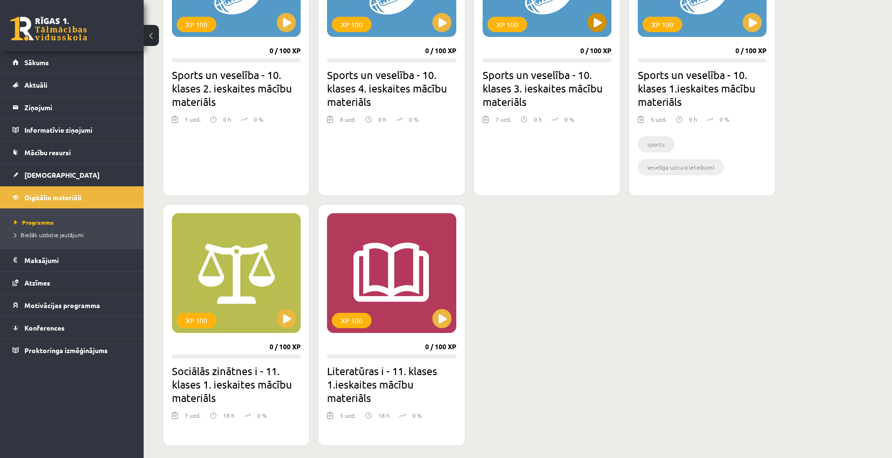
scroll to position [670, 0]
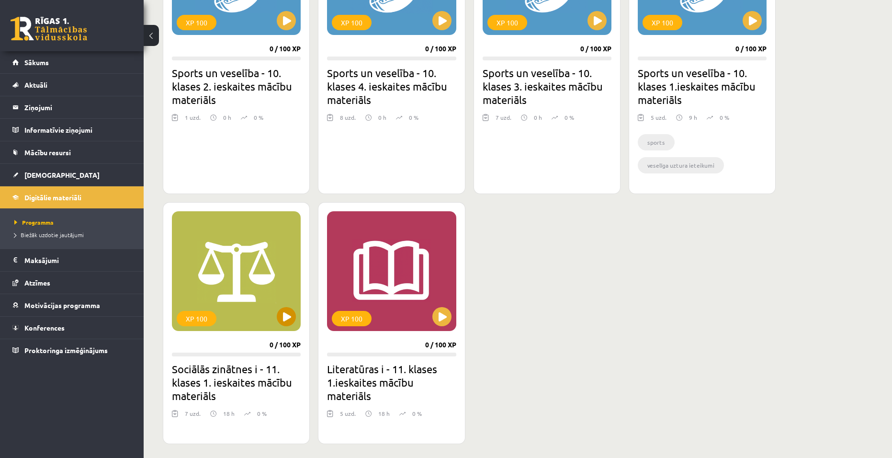
click at [298, 309] on div "XP 100" at bounding box center [236, 271] width 129 height 120
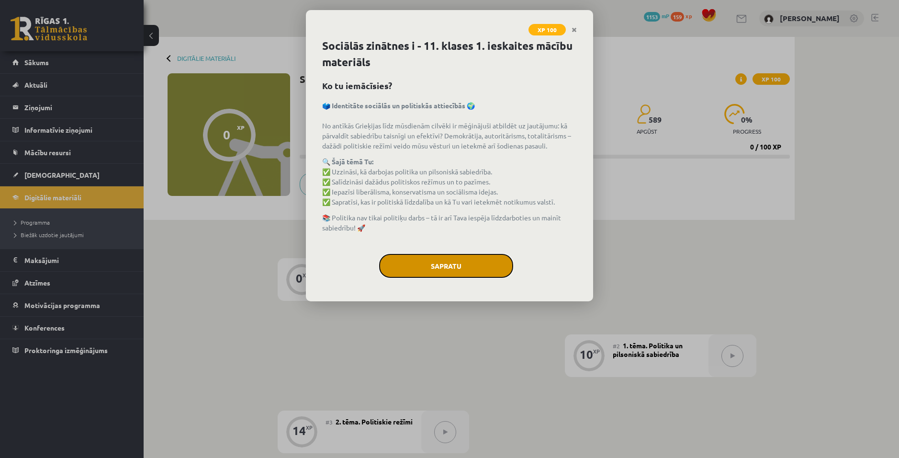
click at [422, 270] on button "Sapratu" at bounding box center [446, 266] width 134 height 24
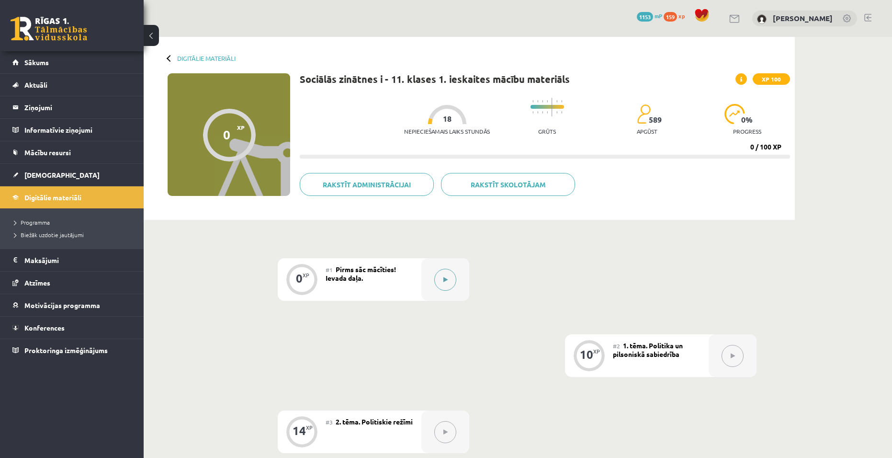
click at [436, 270] on div at bounding box center [445, 279] width 48 height 43
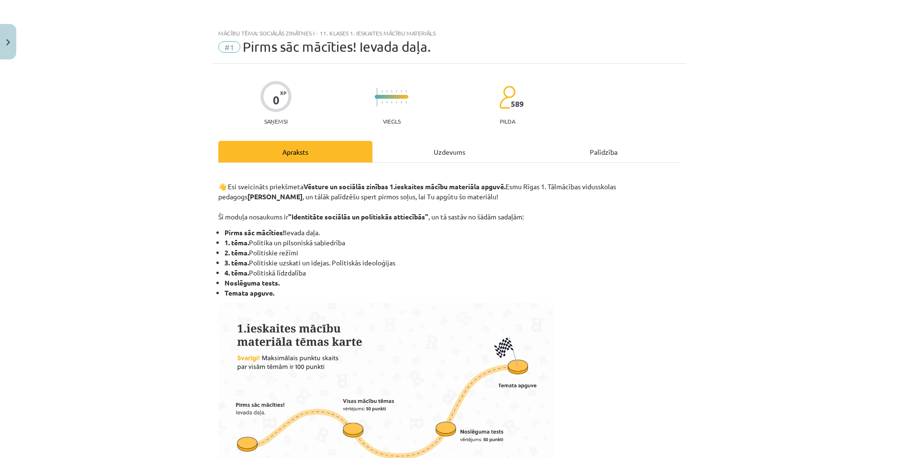
click at [457, 150] on div "Uzdevums" at bounding box center [449, 152] width 154 height 22
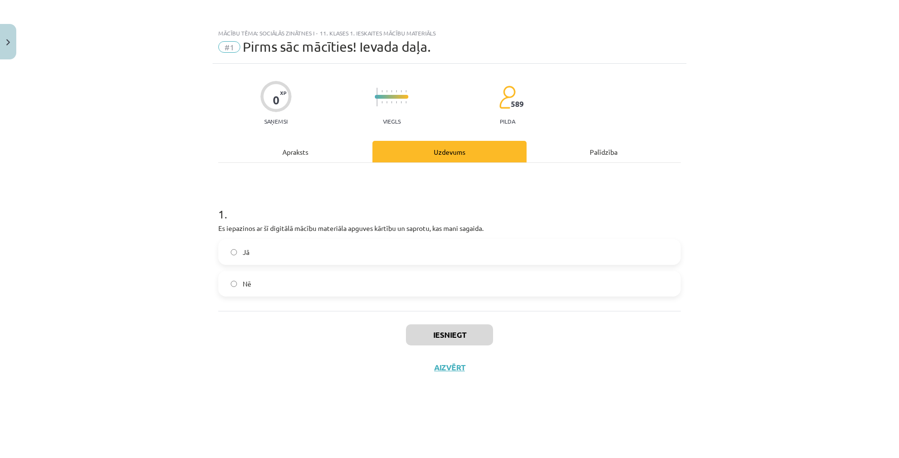
click at [311, 148] on div "Apraksts" at bounding box center [295, 152] width 154 height 22
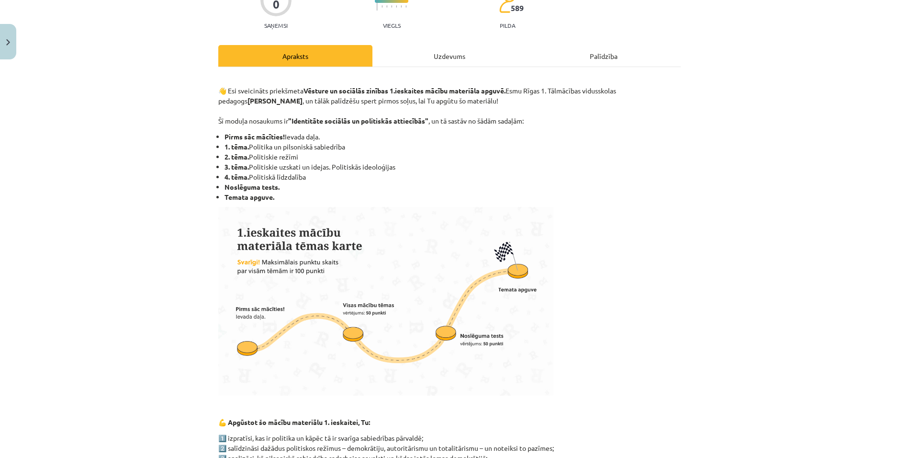
scroll to position [48, 0]
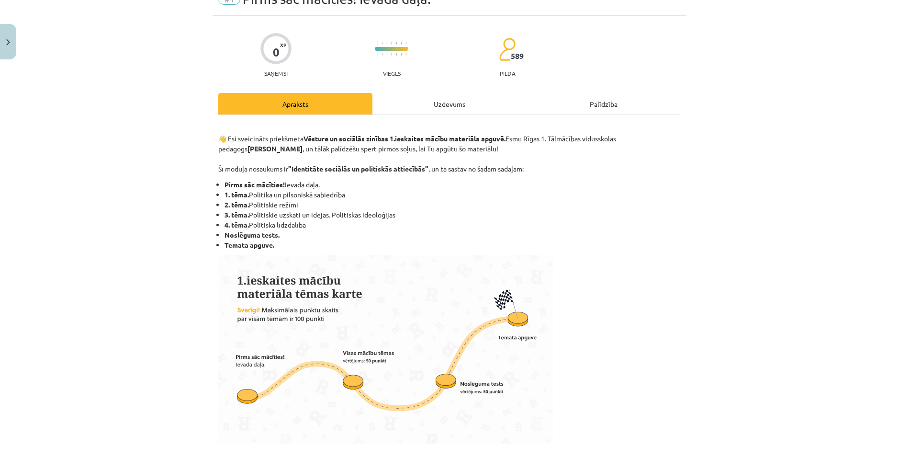
click at [435, 101] on div "Uzdevums" at bounding box center [449, 104] width 154 height 22
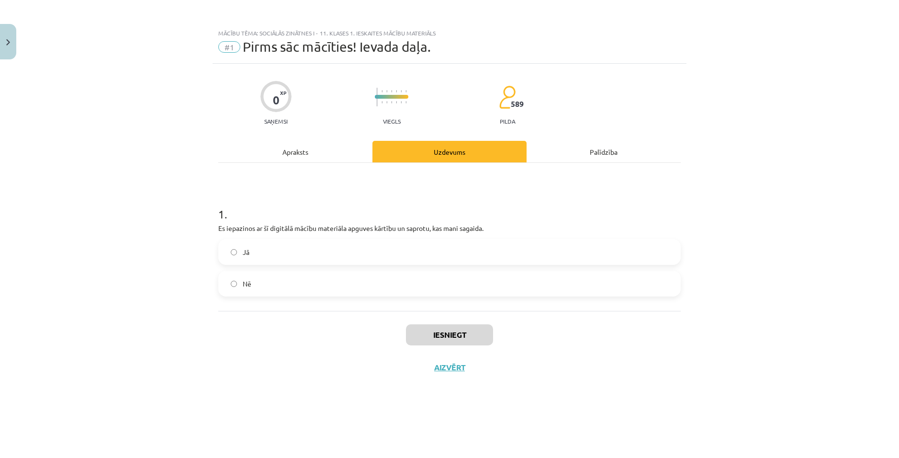
click at [324, 253] on label "Jā" at bounding box center [449, 252] width 460 height 24
click at [455, 328] on button "Iesniegt" at bounding box center [449, 334] width 87 height 21
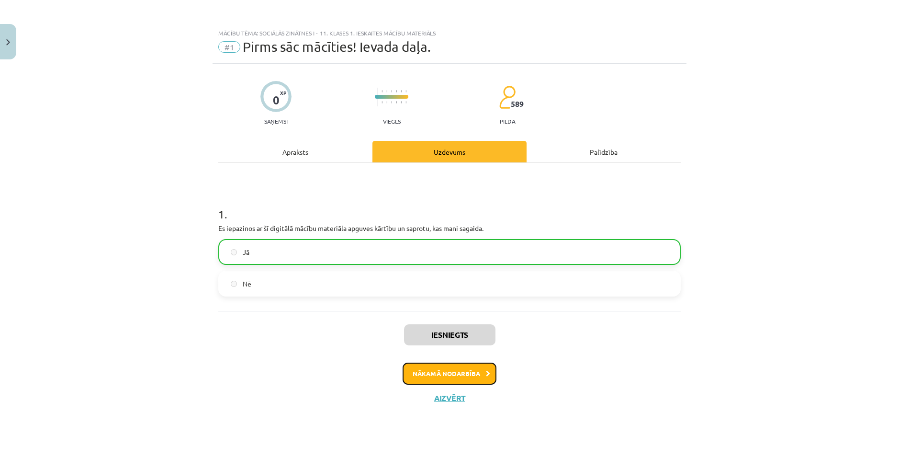
click at [452, 373] on button "Nākamā nodarbība" at bounding box center [450, 373] width 94 height 22
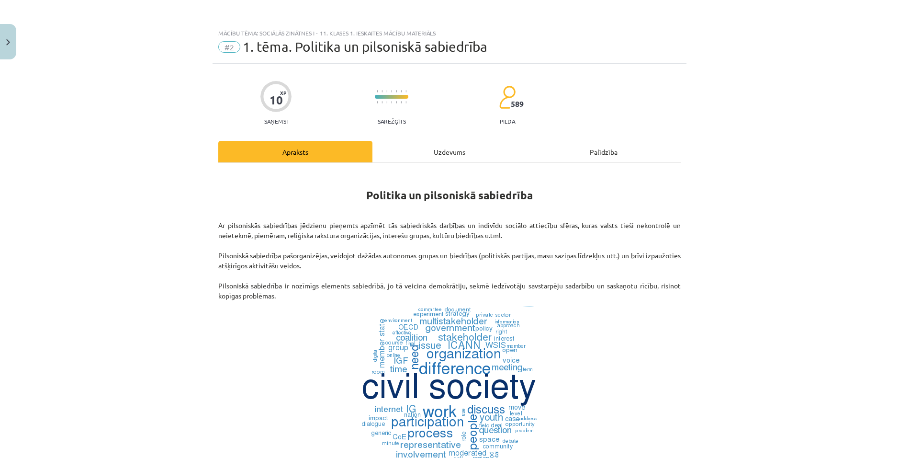
click at [431, 149] on div "Uzdevums" at bounding box center [449, 152] width 154 height 22
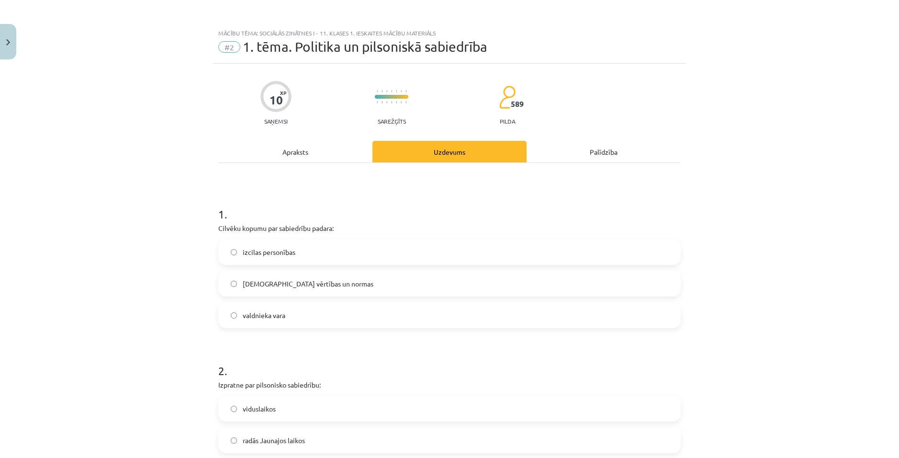
click at [289, 147] on div "Apraksts" at bounding box center [295, 152] width 154 height 22
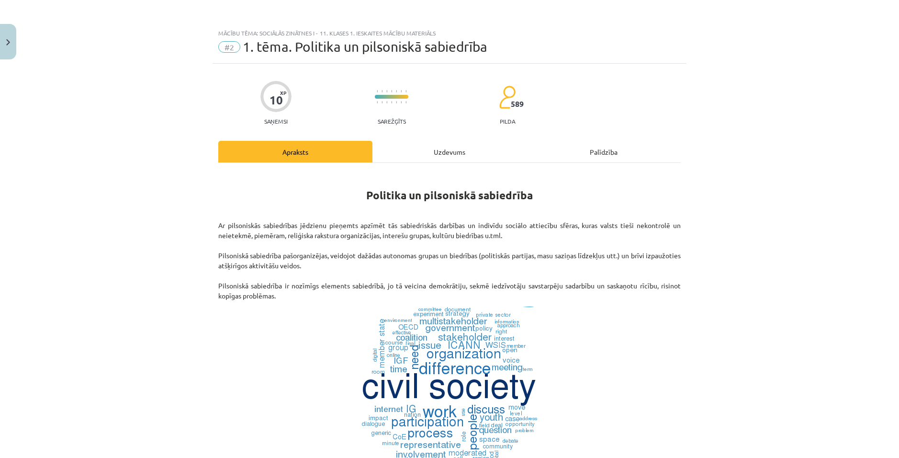
scroll to position [24, 0]
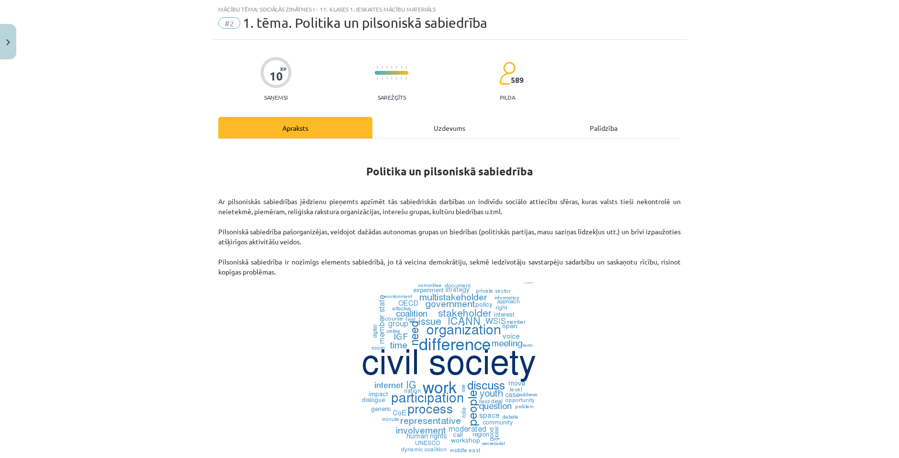
click at [441, 132] on div "Uzdevums" at bounding box center [449, 128] width 154 height 22
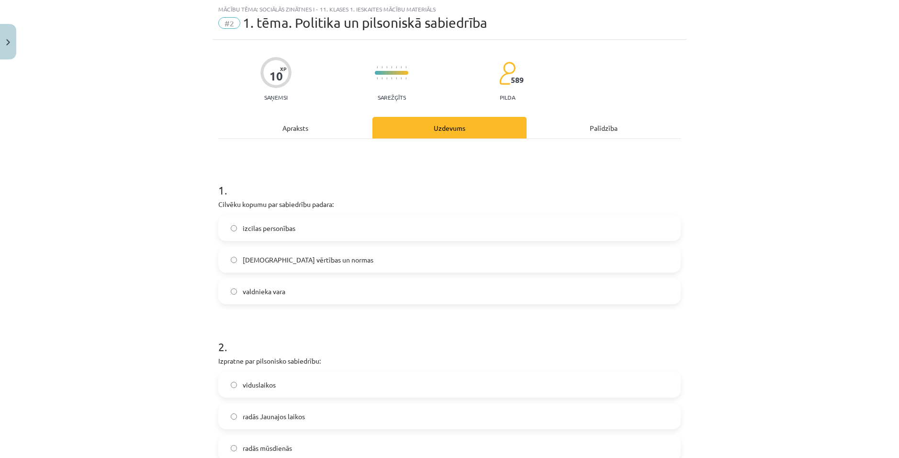
click at [317, 125] on div "Apraksts" at bounding box center [295, 128] width 154 height 22
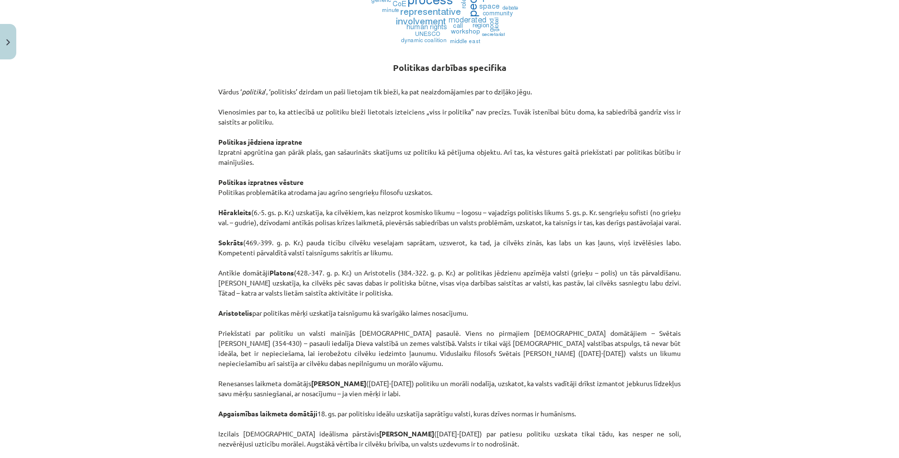
scroll to position [455, 0]
